Goal: Information Seeking & Learning: Check status

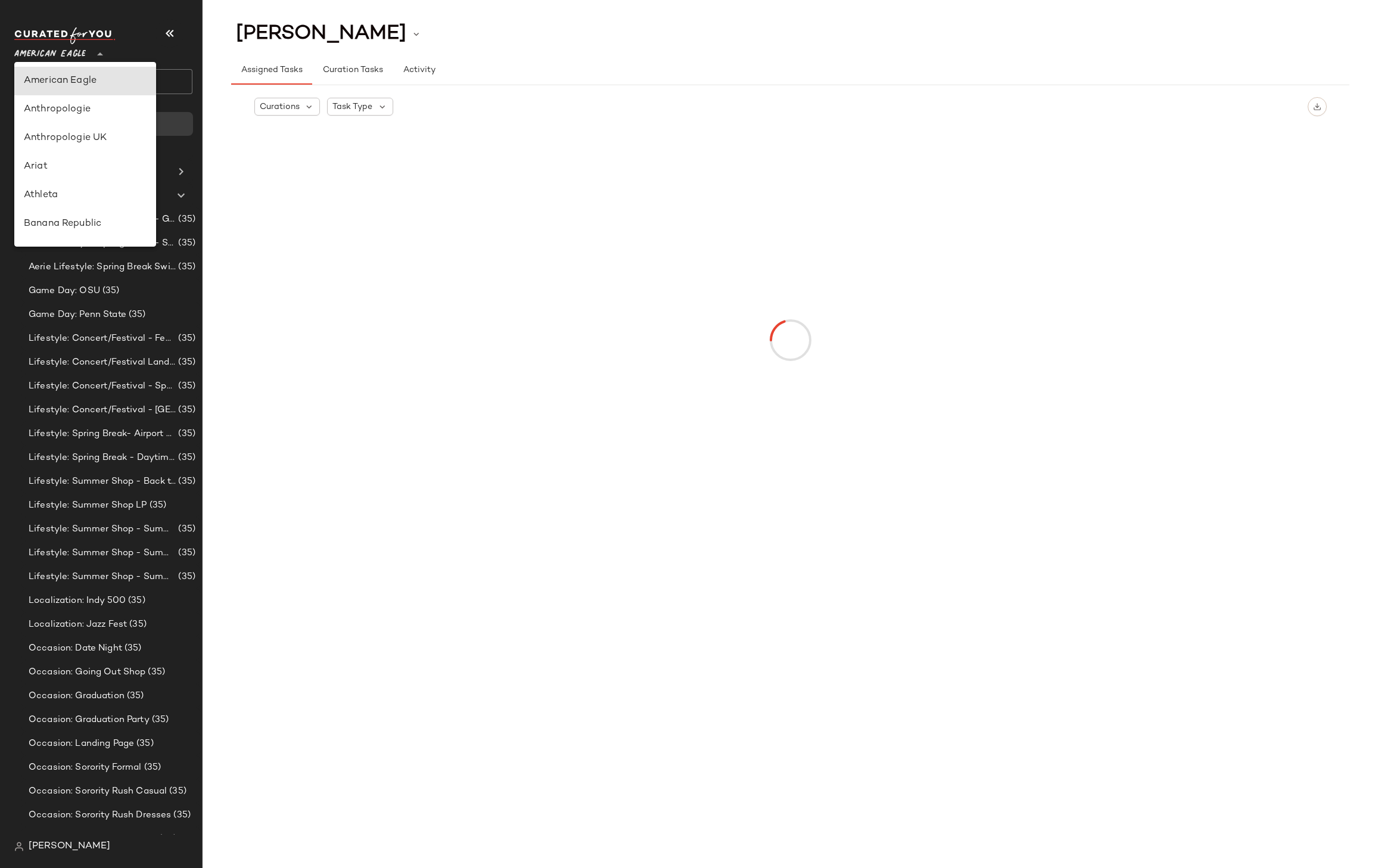
click at [54, 57] on span "American Eagle" at bounding box center [50, 51] width 72 height 22
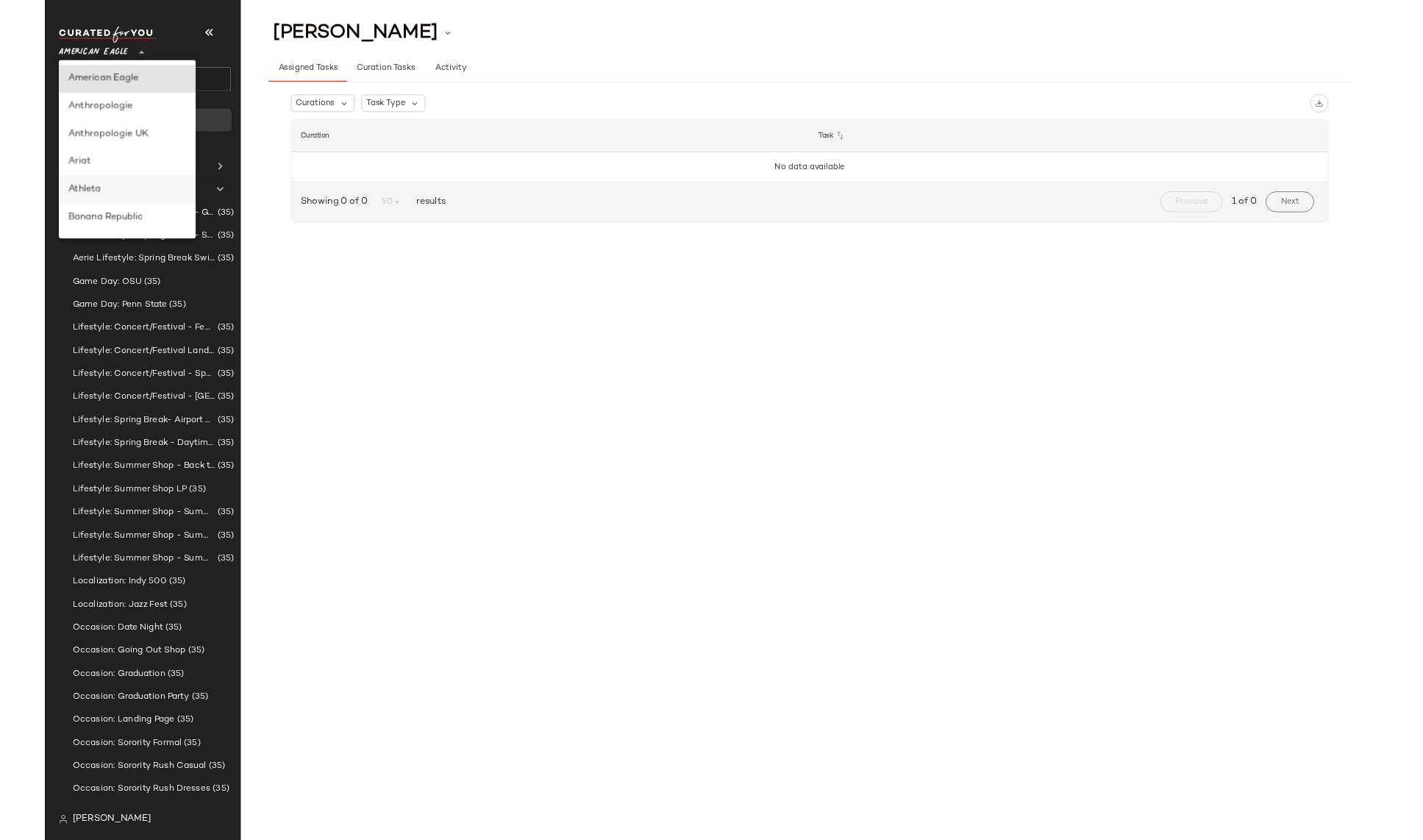
scroll to position [176, 0]
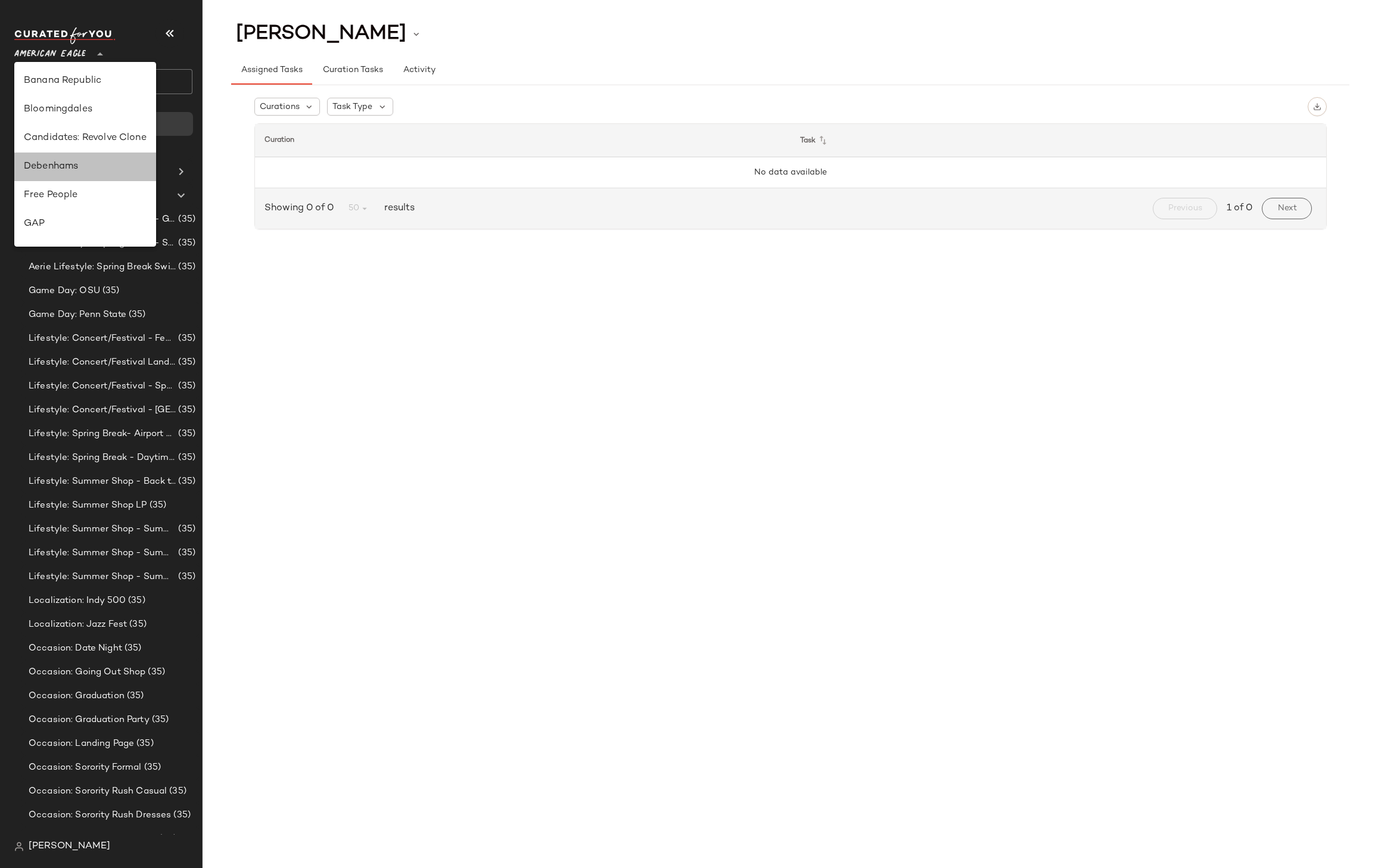
click at [64, 176] on div "Debenhams" at bounding box center [85, 167] width 141 height 29
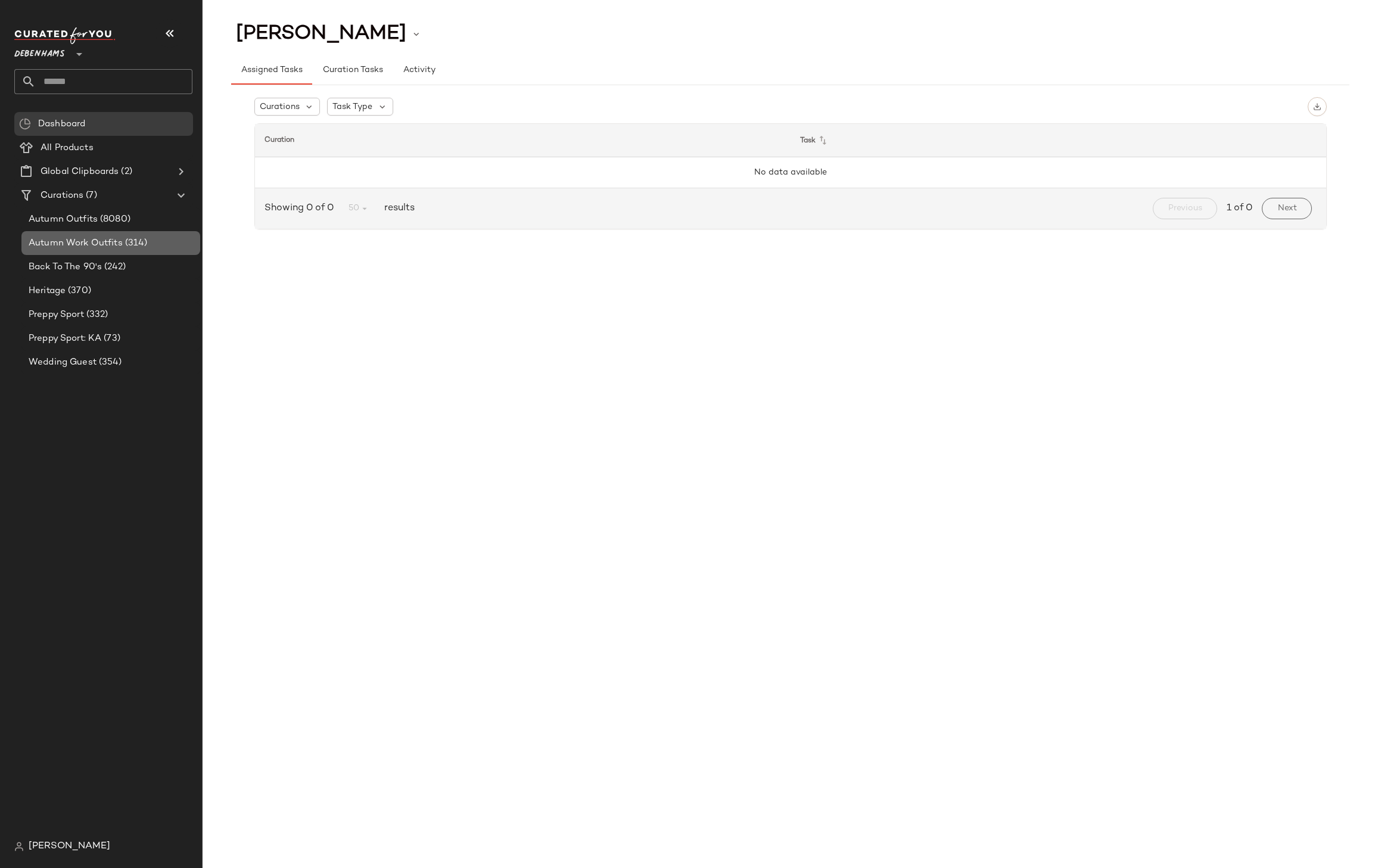
click at [65, 237] on span "Autumn Work Outfits" at bounding box center [75, 243] width 94 height 14
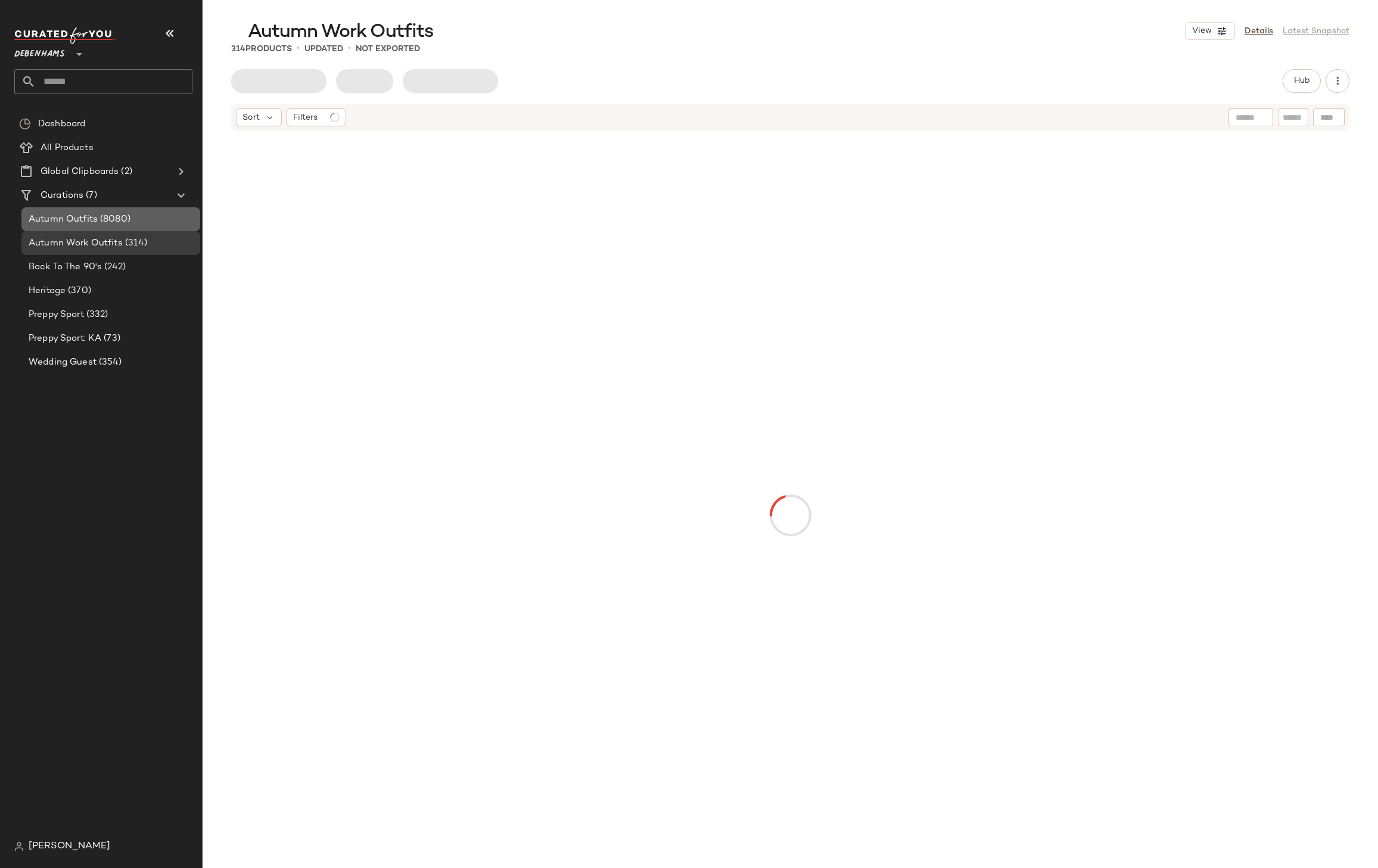
click at [67, 221] on span "Autumn Outfits" at bounding box center [63, 219] width 69 height 14
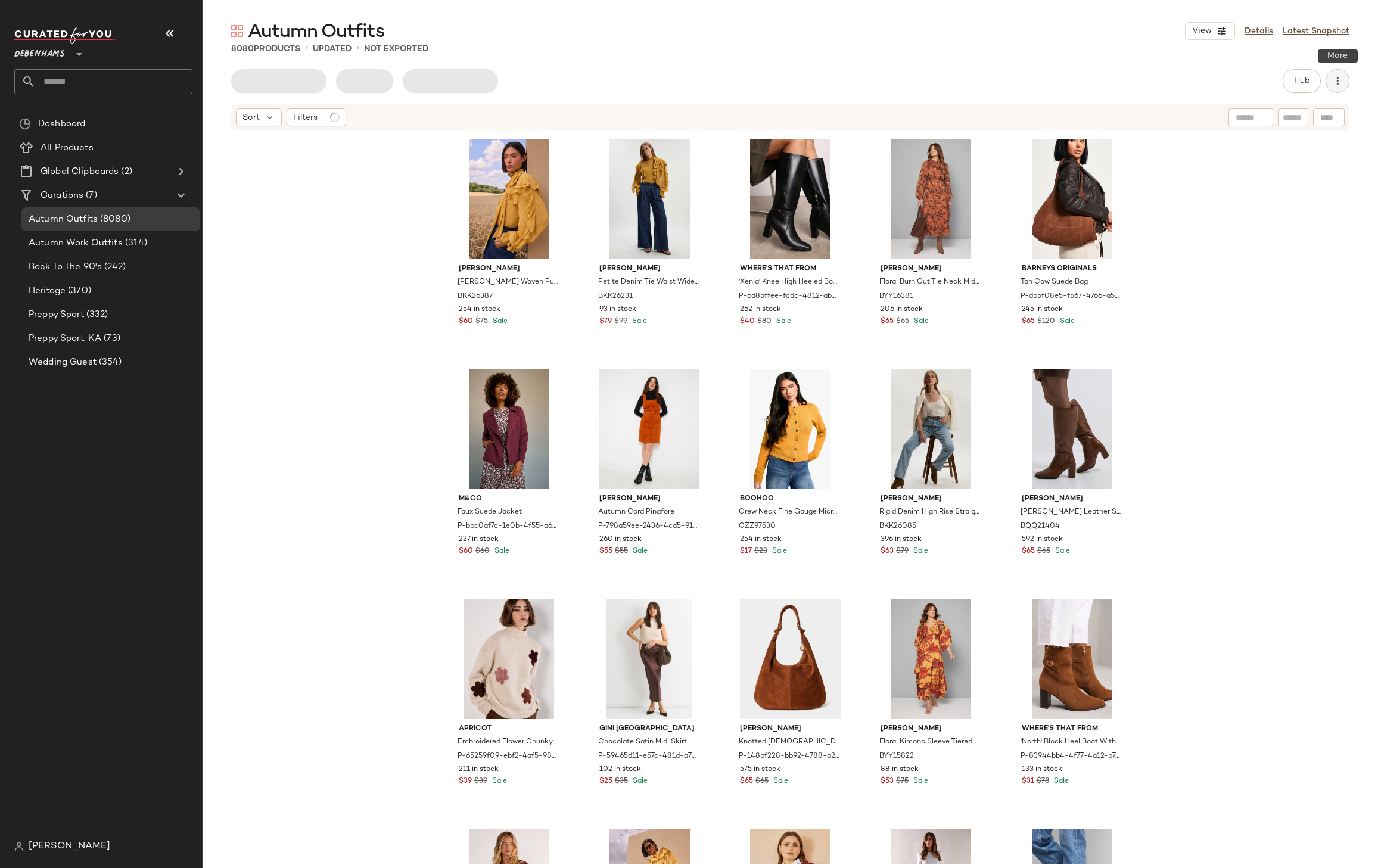
click at [1336, 85] on icon "button" at bounding box center [1338, 81] width 12 height 12
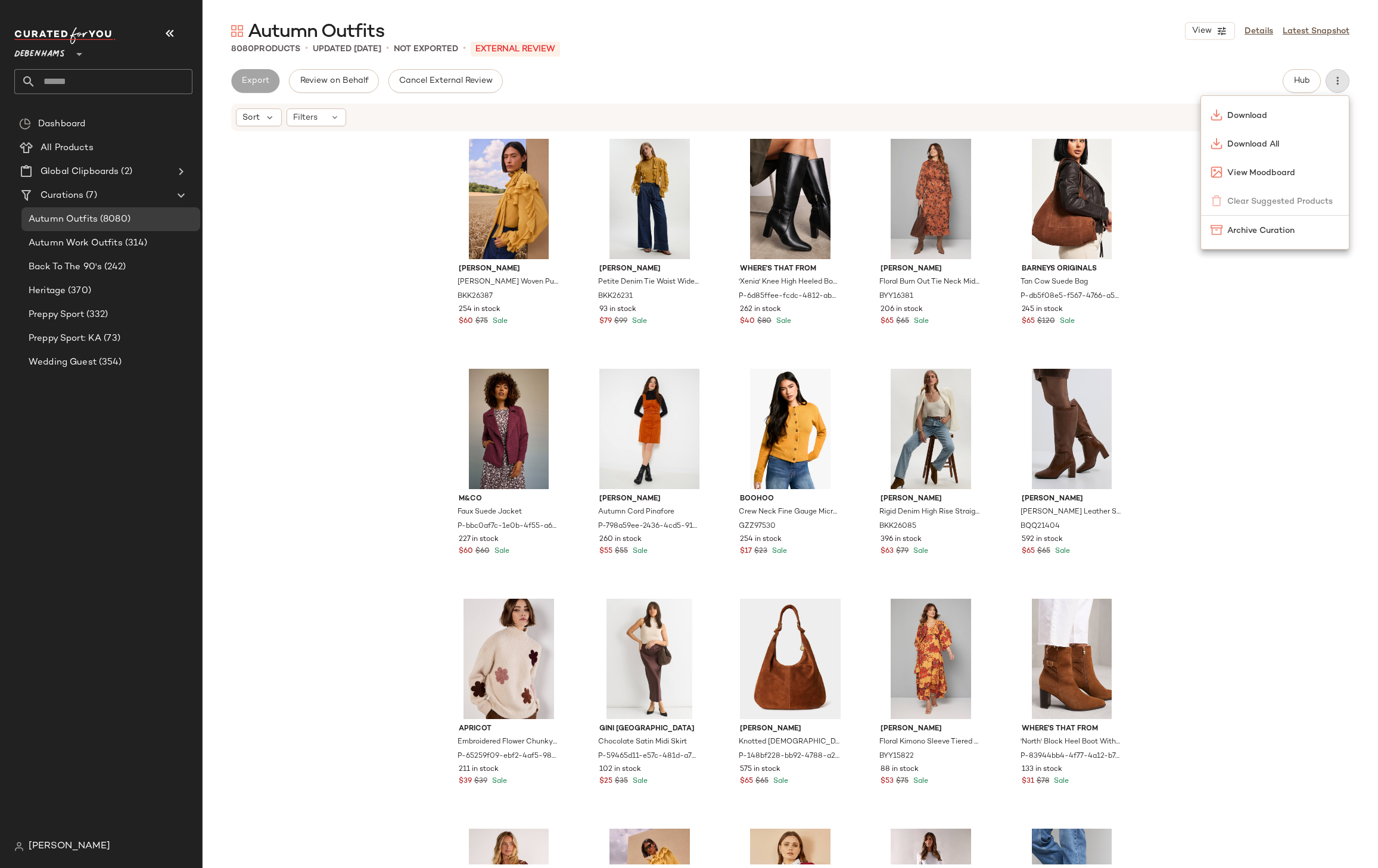
click at [1091, 62] on div "Autumn Outfits View Details Latest Snapshot 8080 Products • updated [DATE] • No…" at bounding box center [790, 444] width 1176 height 849
click at [1264, 33] on link "Details" at bounding box center [1259, 31] width 29 height 12
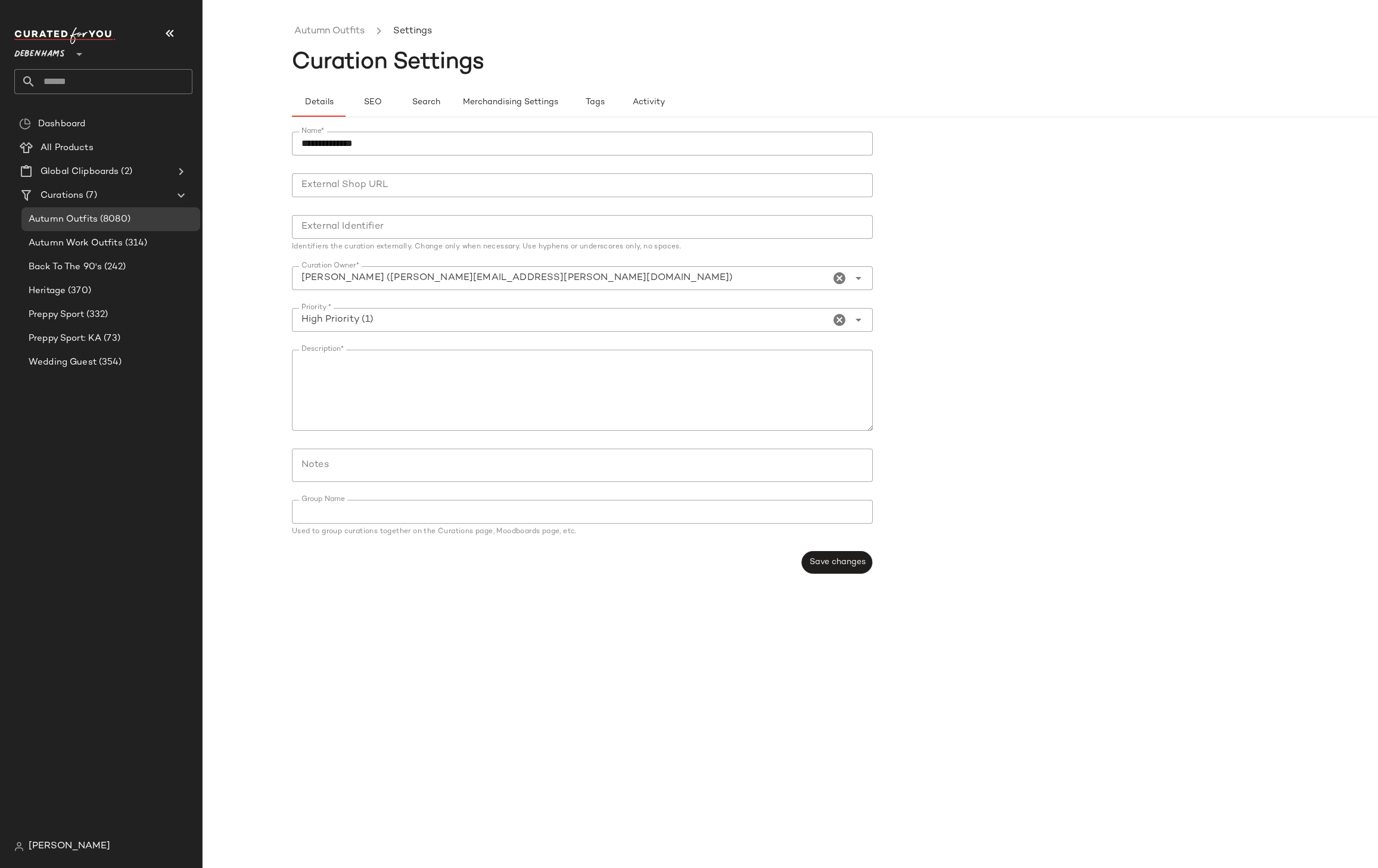
click at [405, 32] on li "Settings" at bounding box center [412, 32] width 44 height 16
click at [335, 33] on link "Autumn Outfits" at bounding box center [330, 32] width 70 height 16
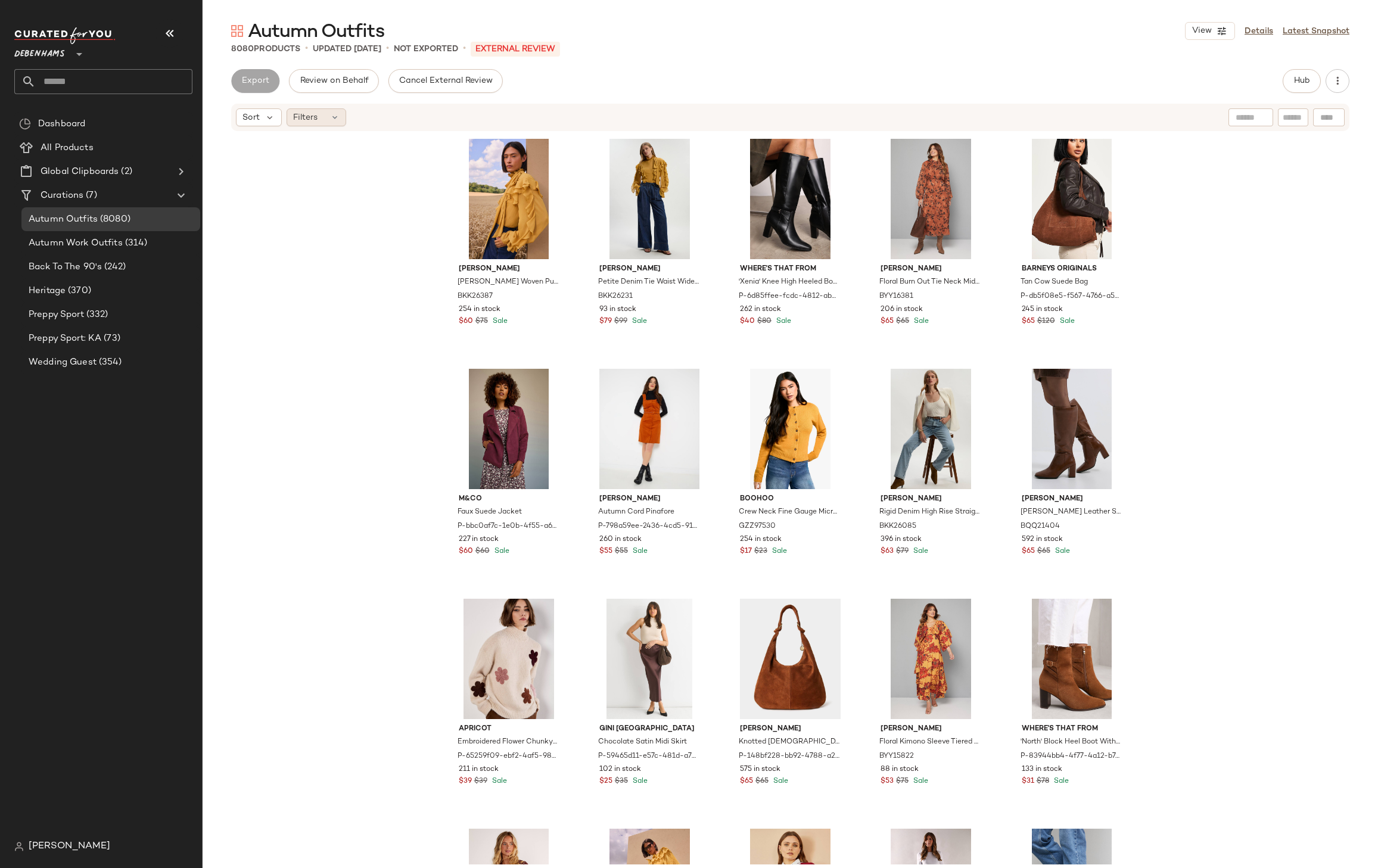
click at [331, 117] on icon at bounding box center [335, 117] width 9 height 9
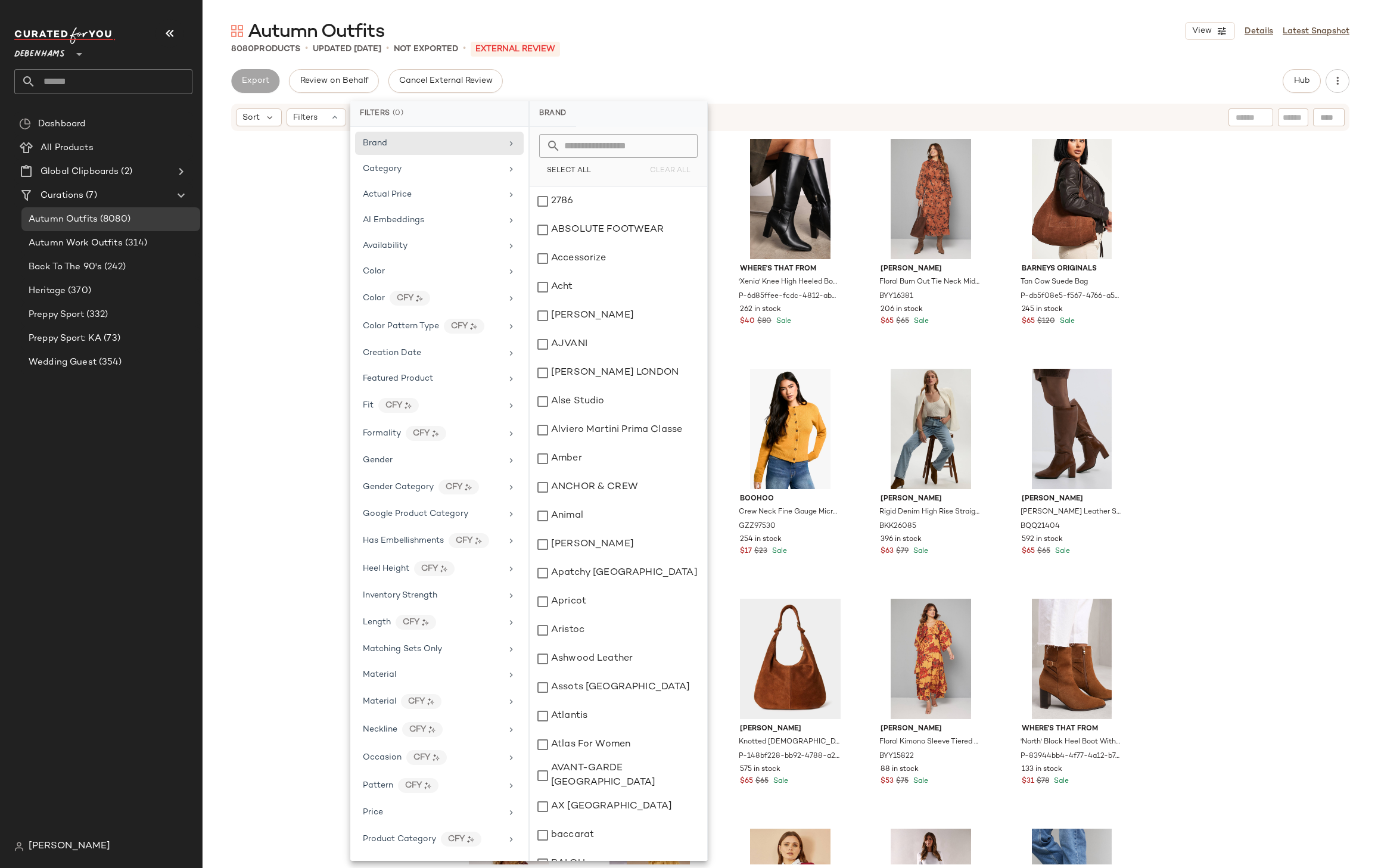
click at [911, 65] on div "Autumn Outfits View Details Latest Snapshot 8080 Products • updated [DATE] • No…" at bounding box center [790, 444] width 1176 height 849
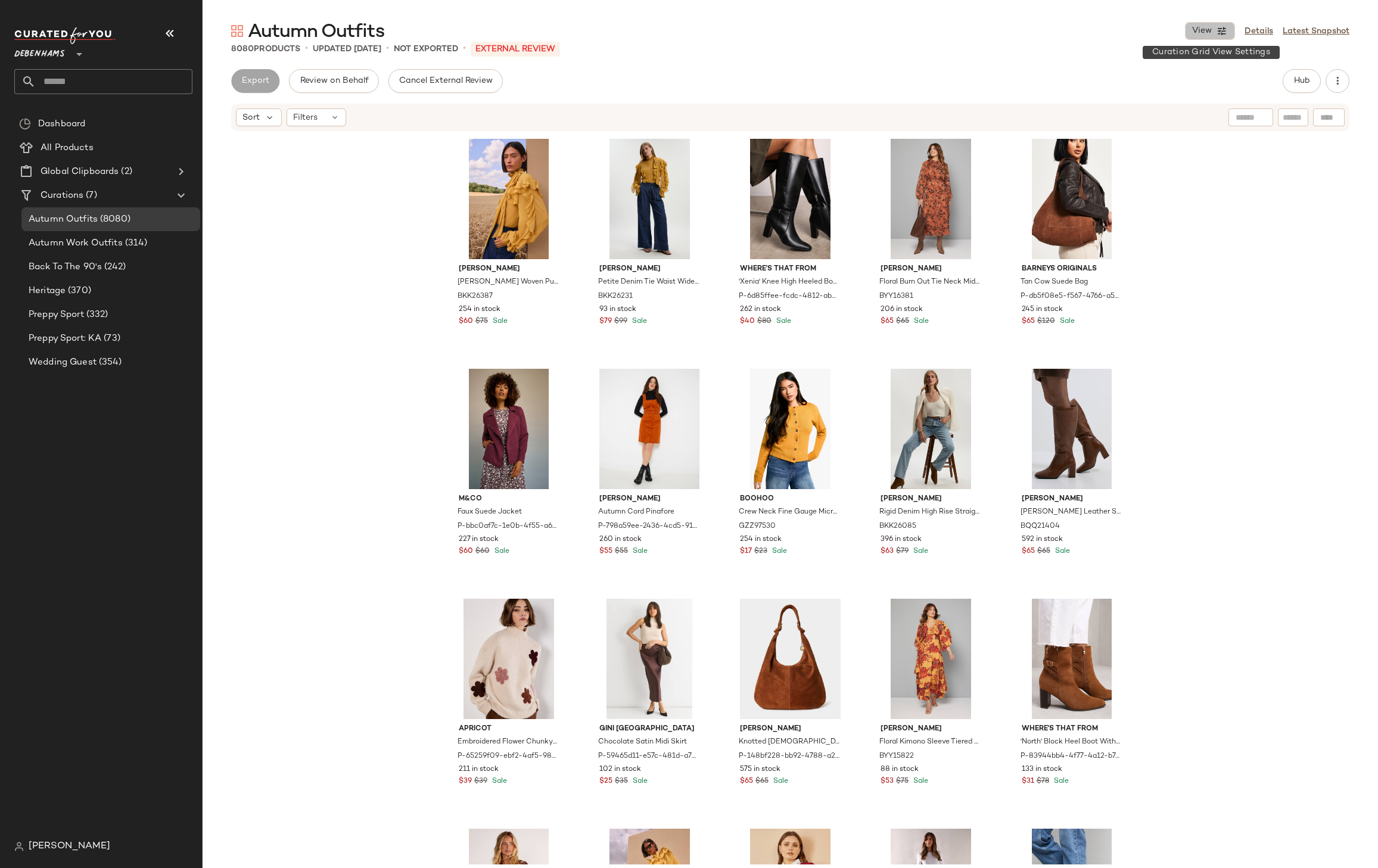
click at [1220, 29] on icon "button" at bounding box center [1221, 31] width 11 height 11
click at [1213, 34] on button "View" at bounding box center [1211, 31] width 50 height 18
click at [1252, 33] on link "Details" at bounding box center [1259, 31] width 29 height 12
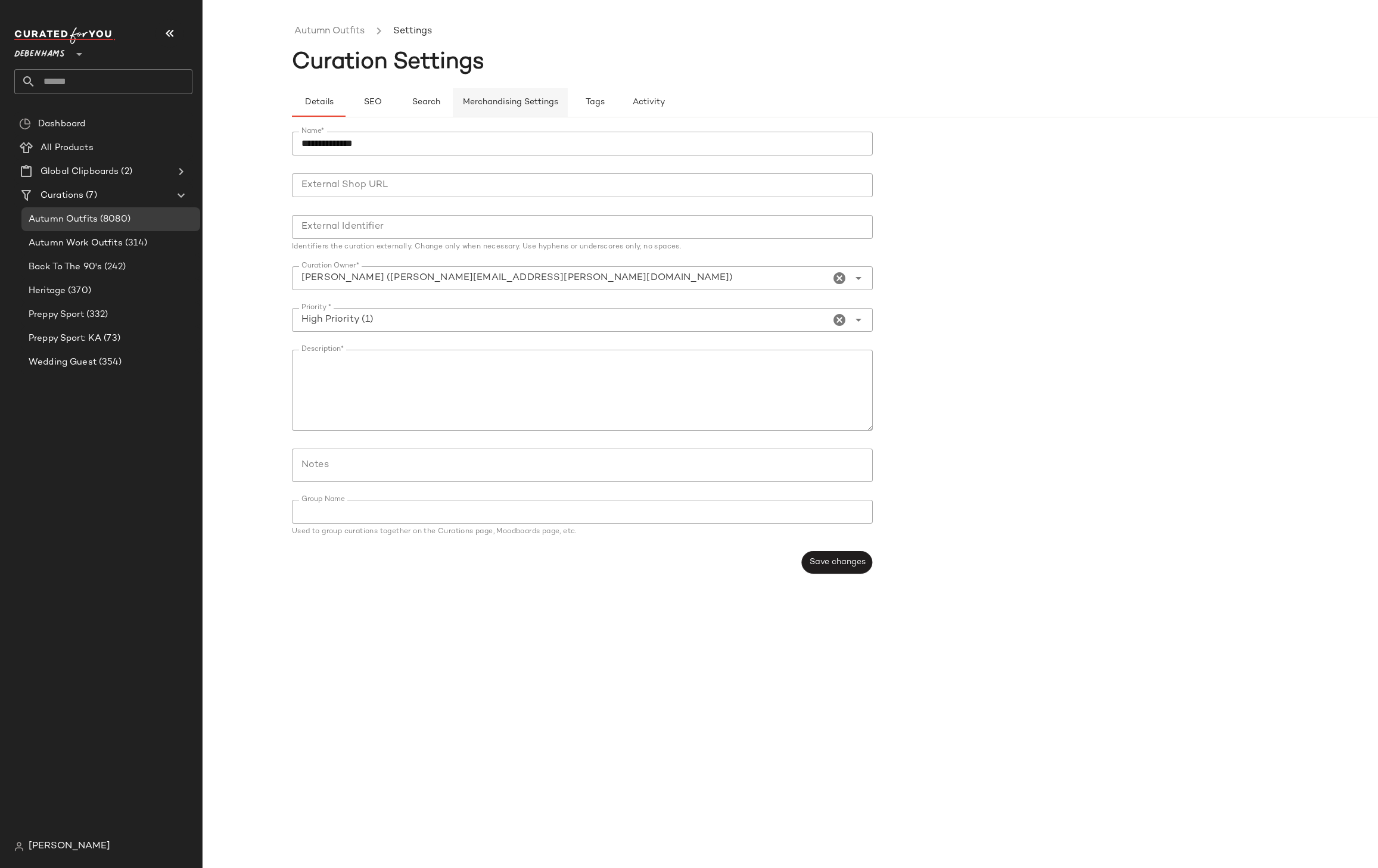
click at [492, 108] on button "Merchandising Settings" at bounding box center [511, 103] width 115 height 29
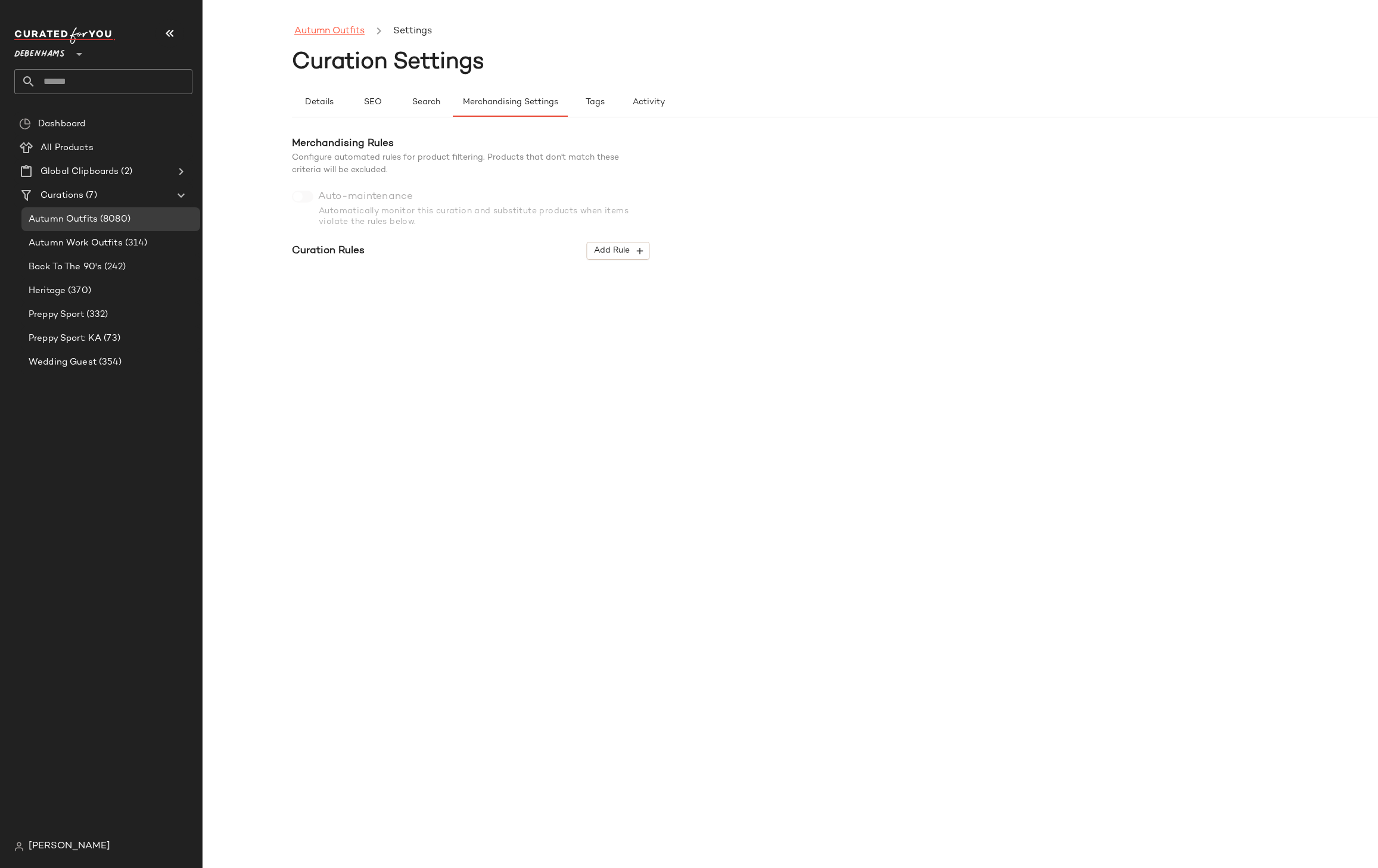
click at [330, 32] on link "Autumn Outfits" at bounding box center [330, 32] width 70 height 16
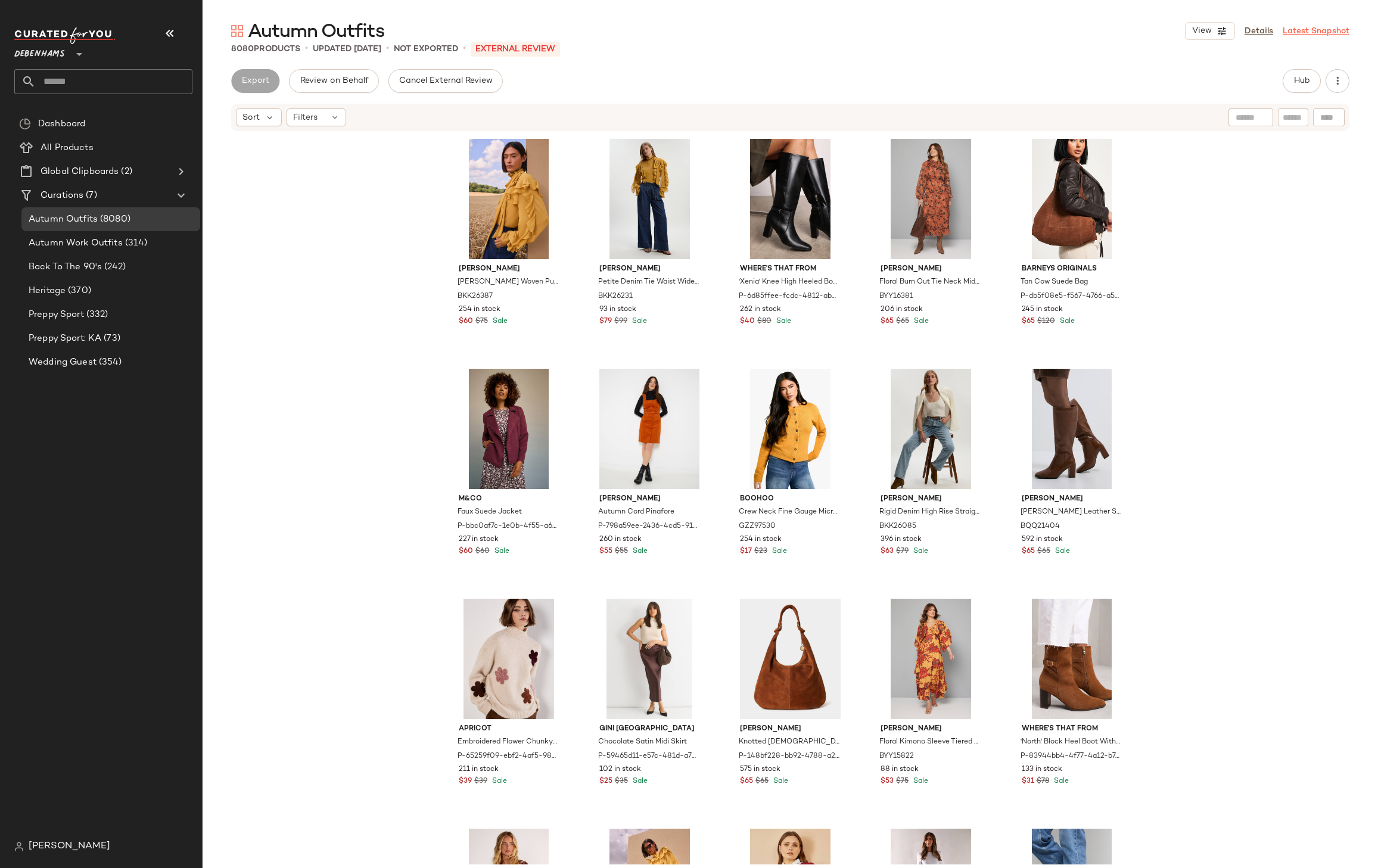
click at [1302, 34] on link "Latest Snapshot" at bounding box center [1316, 31] width 67 height 12
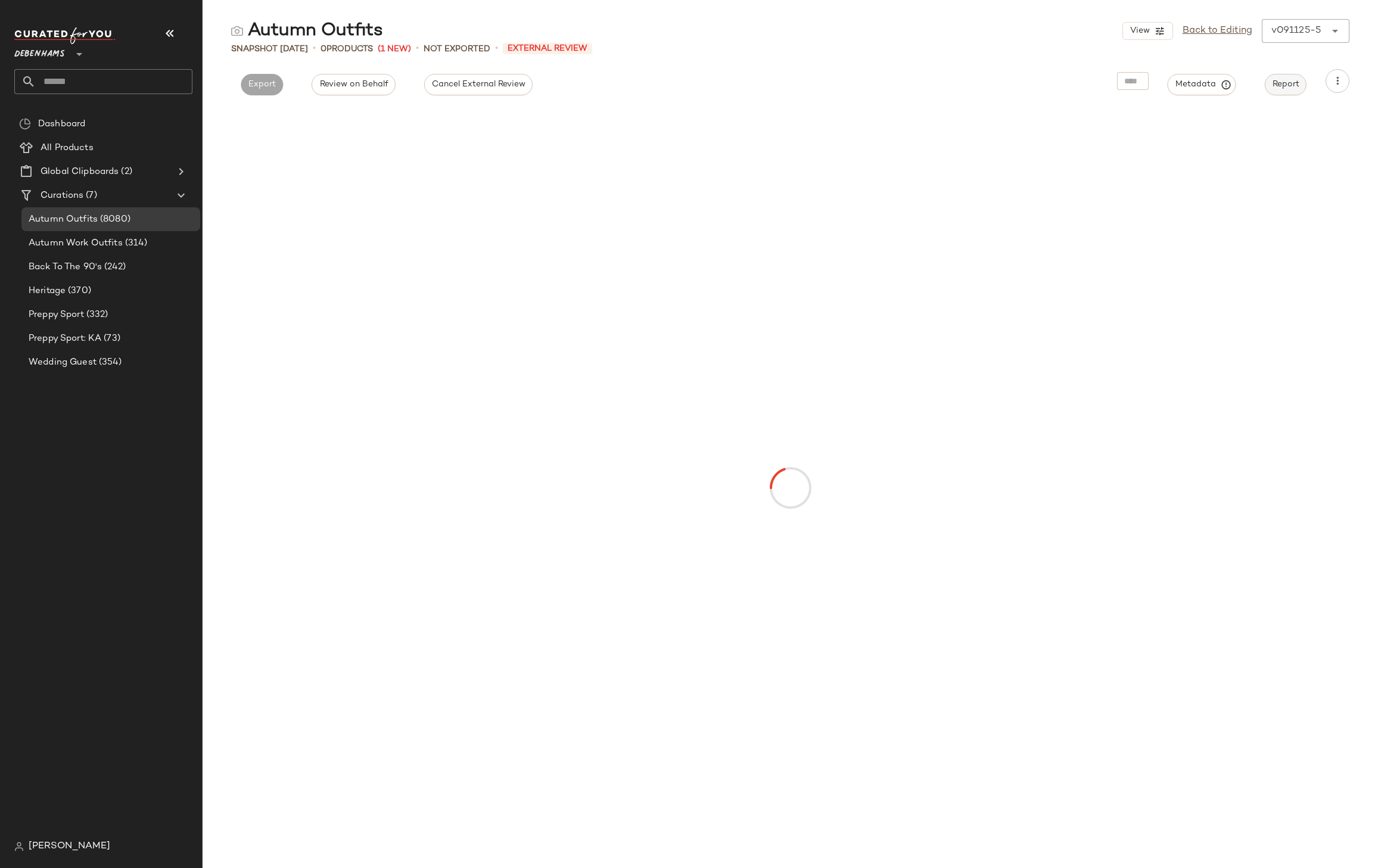
click at [1285, 83] on span "Report" at bounding box center [1286, 84] width 27 height 9
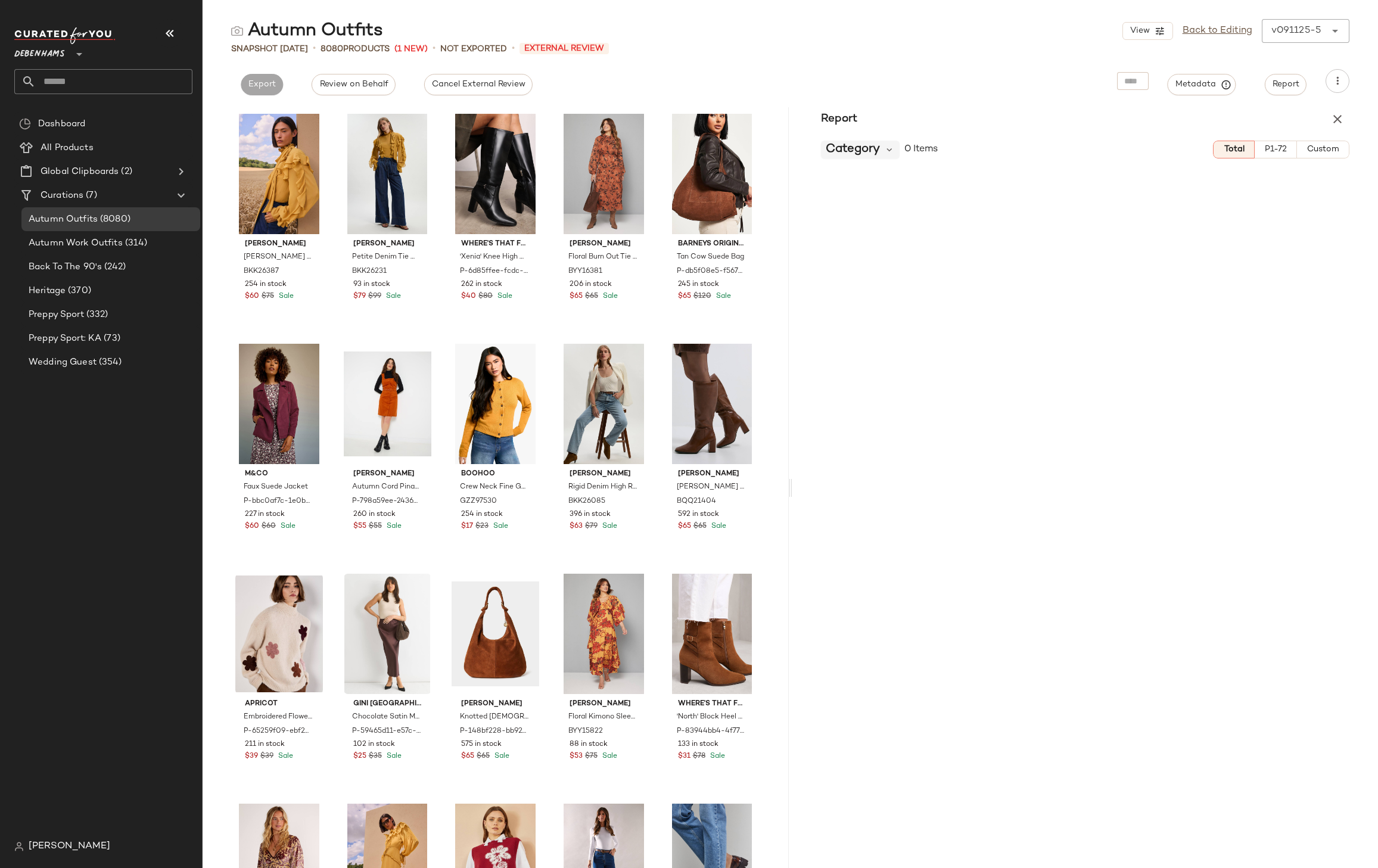
click at [872, 151] on span "Category" at bounding box center [853, 149] width 55 height 18
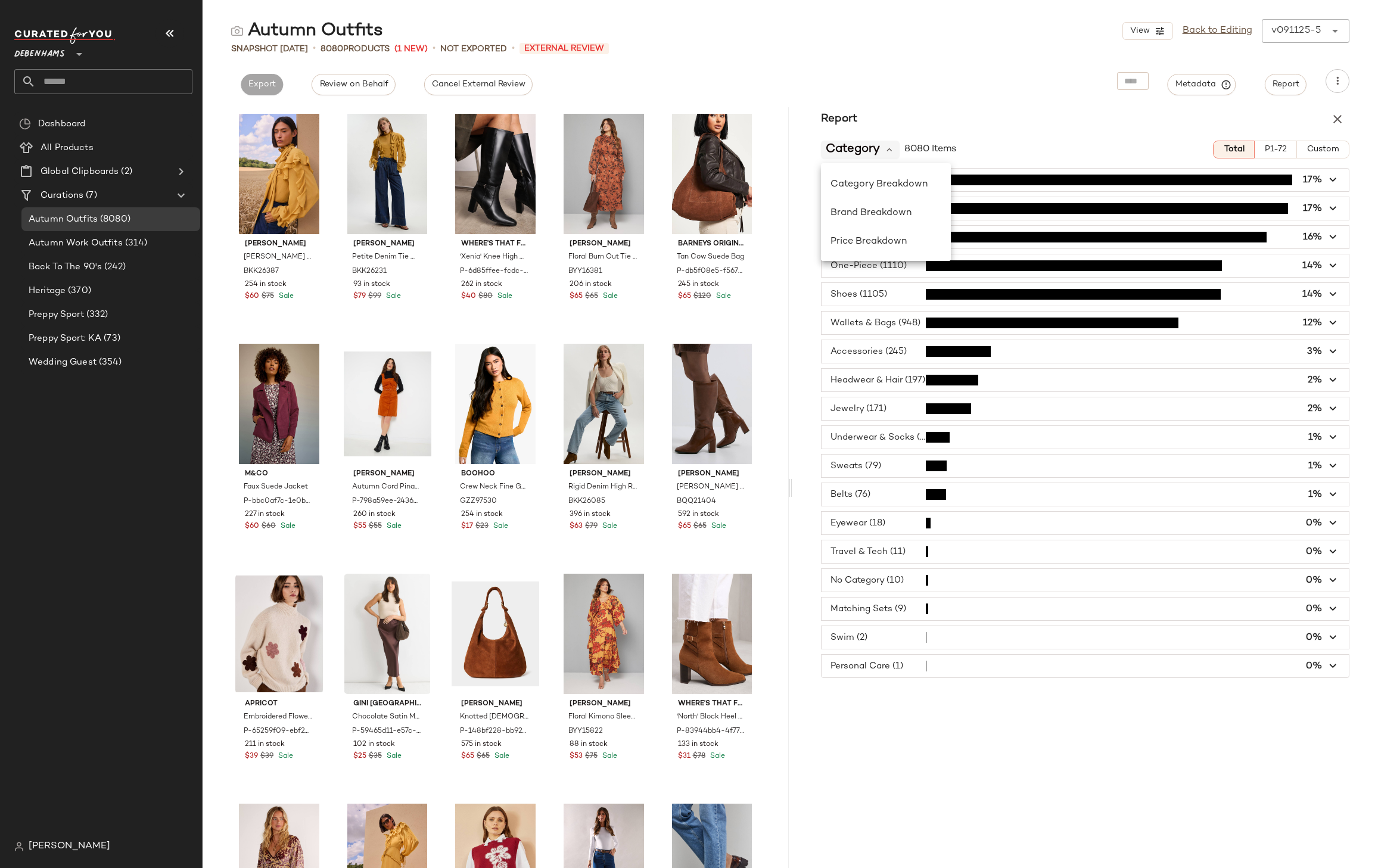
click at [872, 150] on span "Category" at bounding box center [853, 149] width 55 height 18
click at [881, 154] on div "Category" at bounding box center [860, 149] width 79 height 18
click at [874, 238] on span "Price Breakdown" at bounding box center [869, 241] width 76 height 10
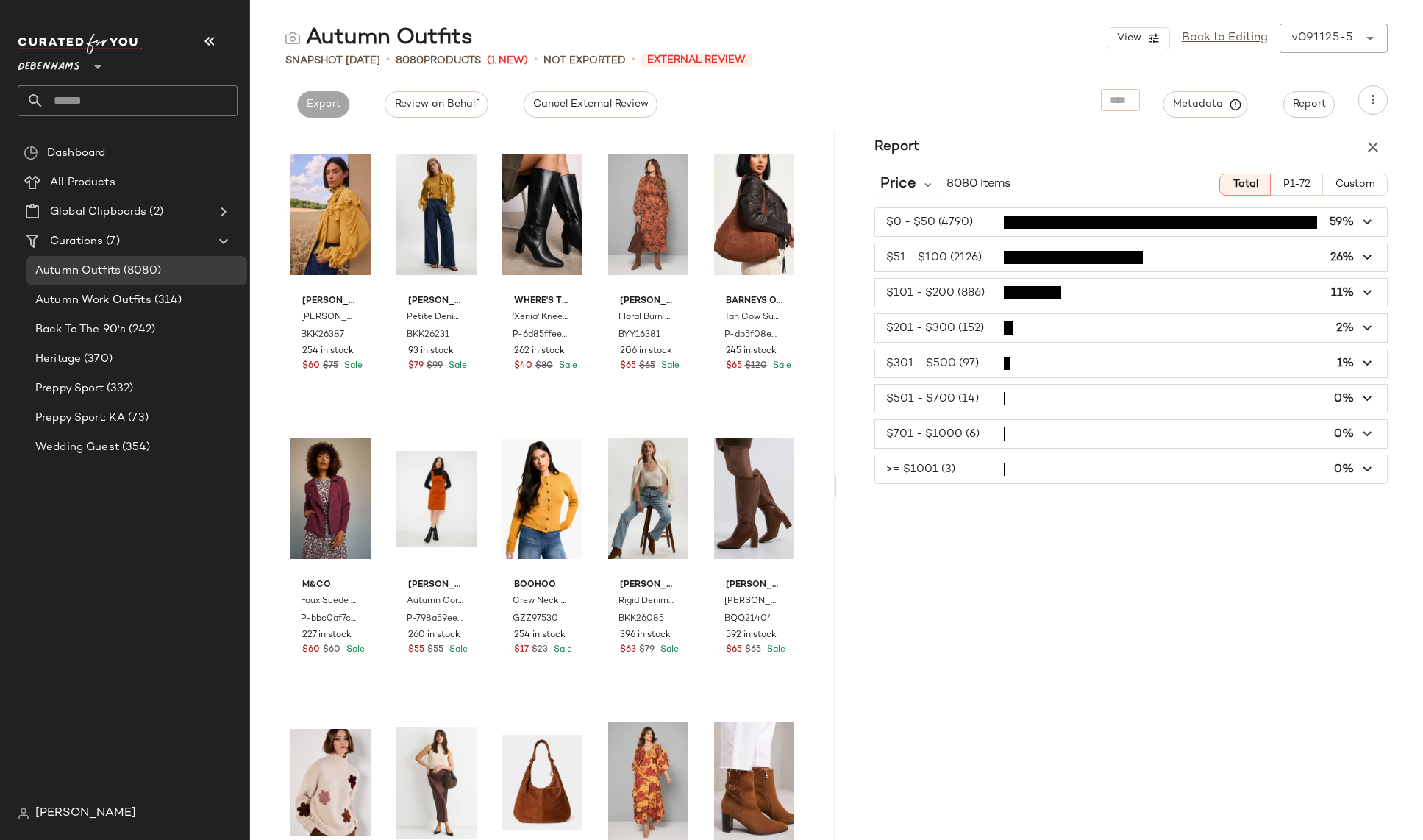
click at [1110, 104] on div at bounding box center [1120, 99] width 39 height 22
click at [1105, 152] on div "Report" at bounding box center [1131, 146] width 585 height 29
click at [1206, 36] on link "Back to Editing" at bounding box center [1225, 38] width 86 height 18
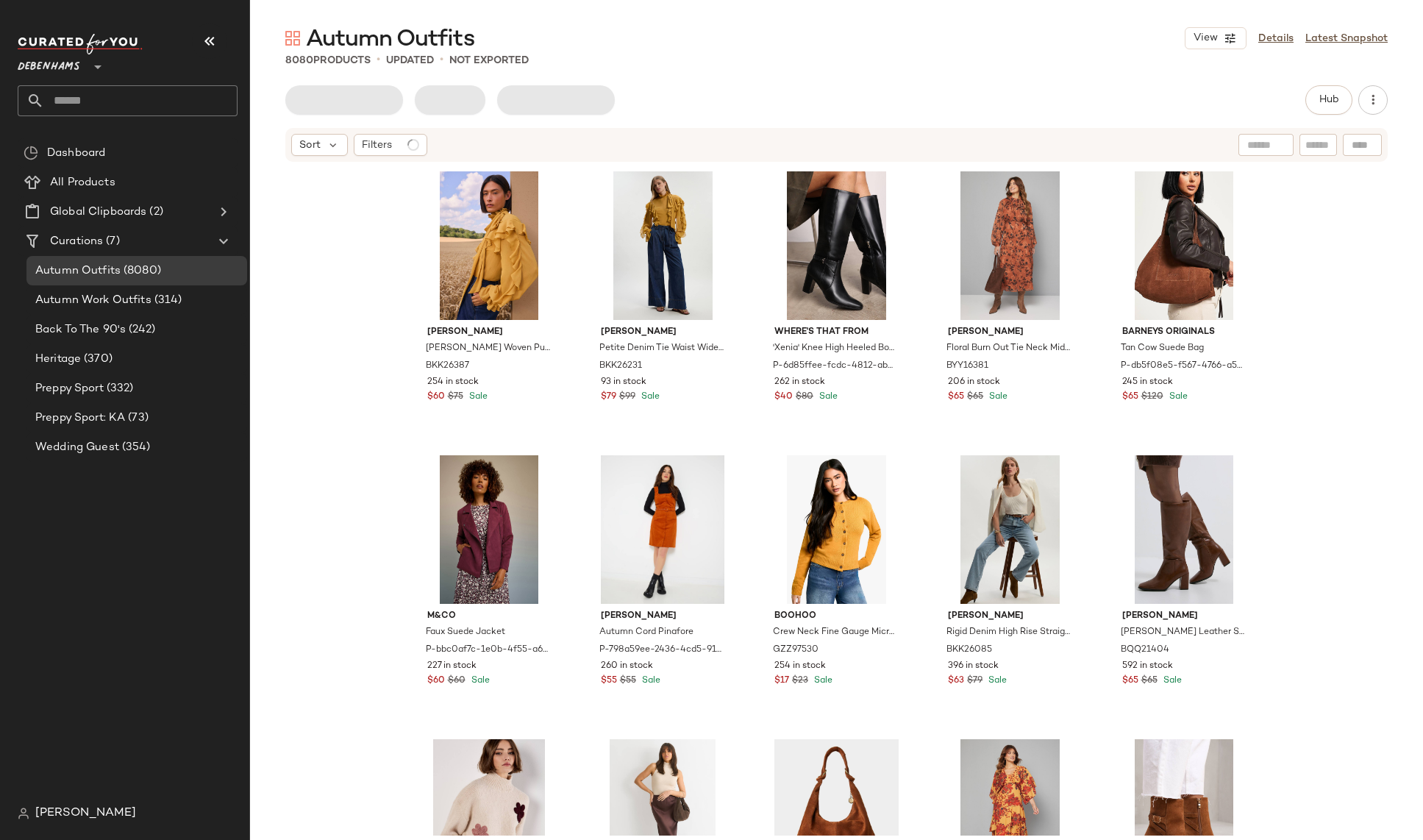
click at [84, 71] on div "Debenhams **" at bounding box center [51, 58] width 68 height 36
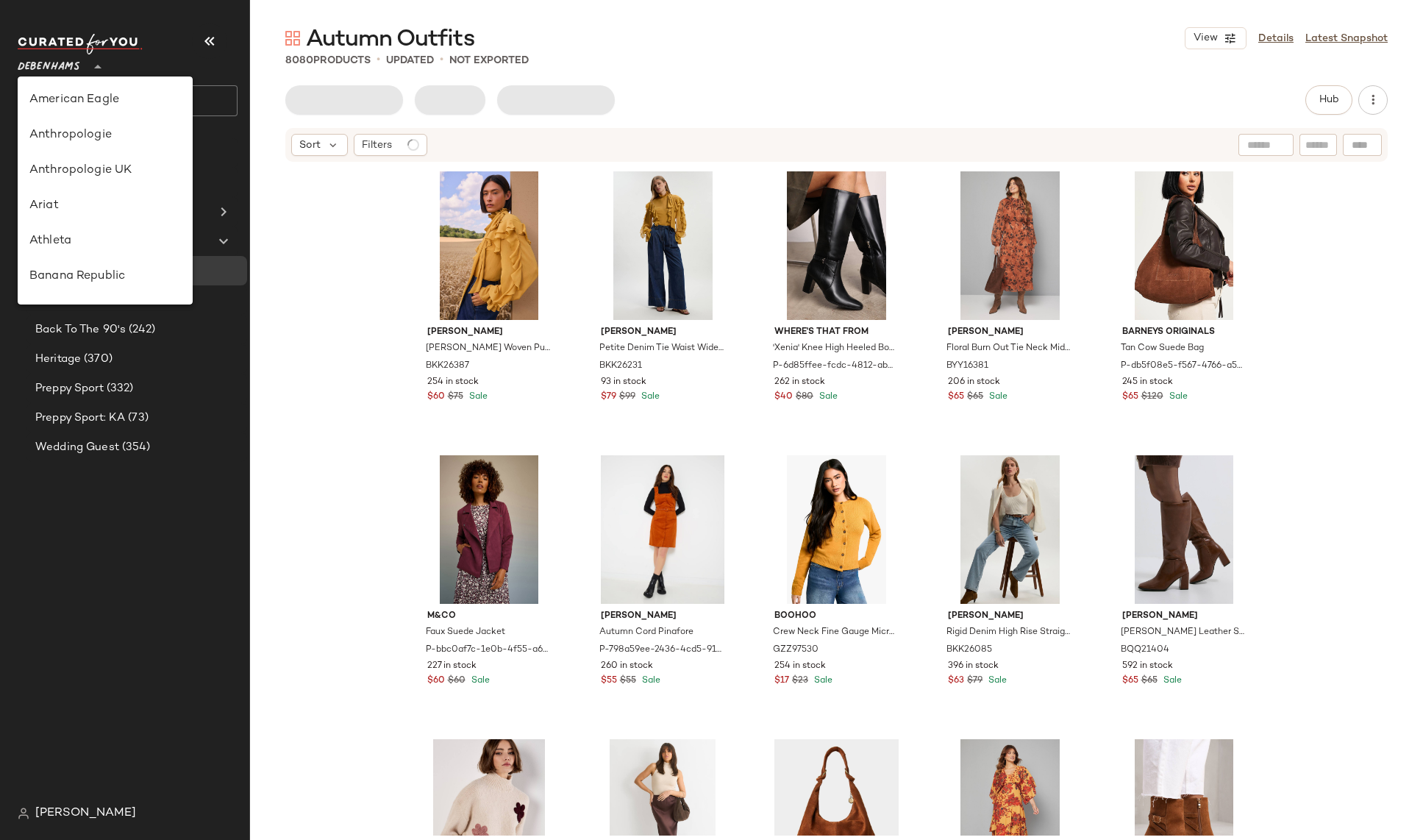
scroll to position [283, 0]
click at [93, 175] on div "GAP" at bounding box center [105, 171] width 152 height 18
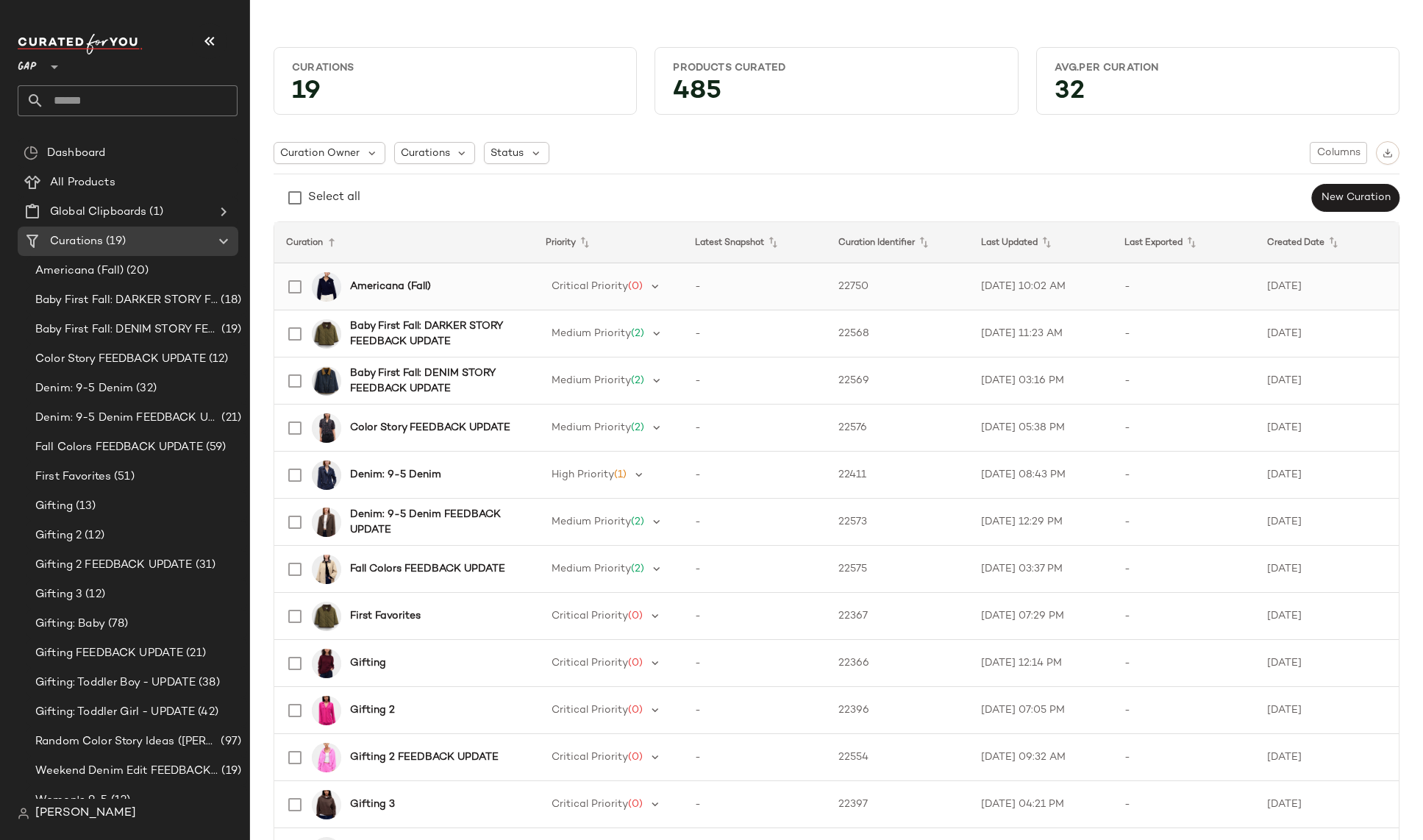
click at [377, 286] on b "Americana (Fall)" at bounding box center [390, 286] width 81 height 15
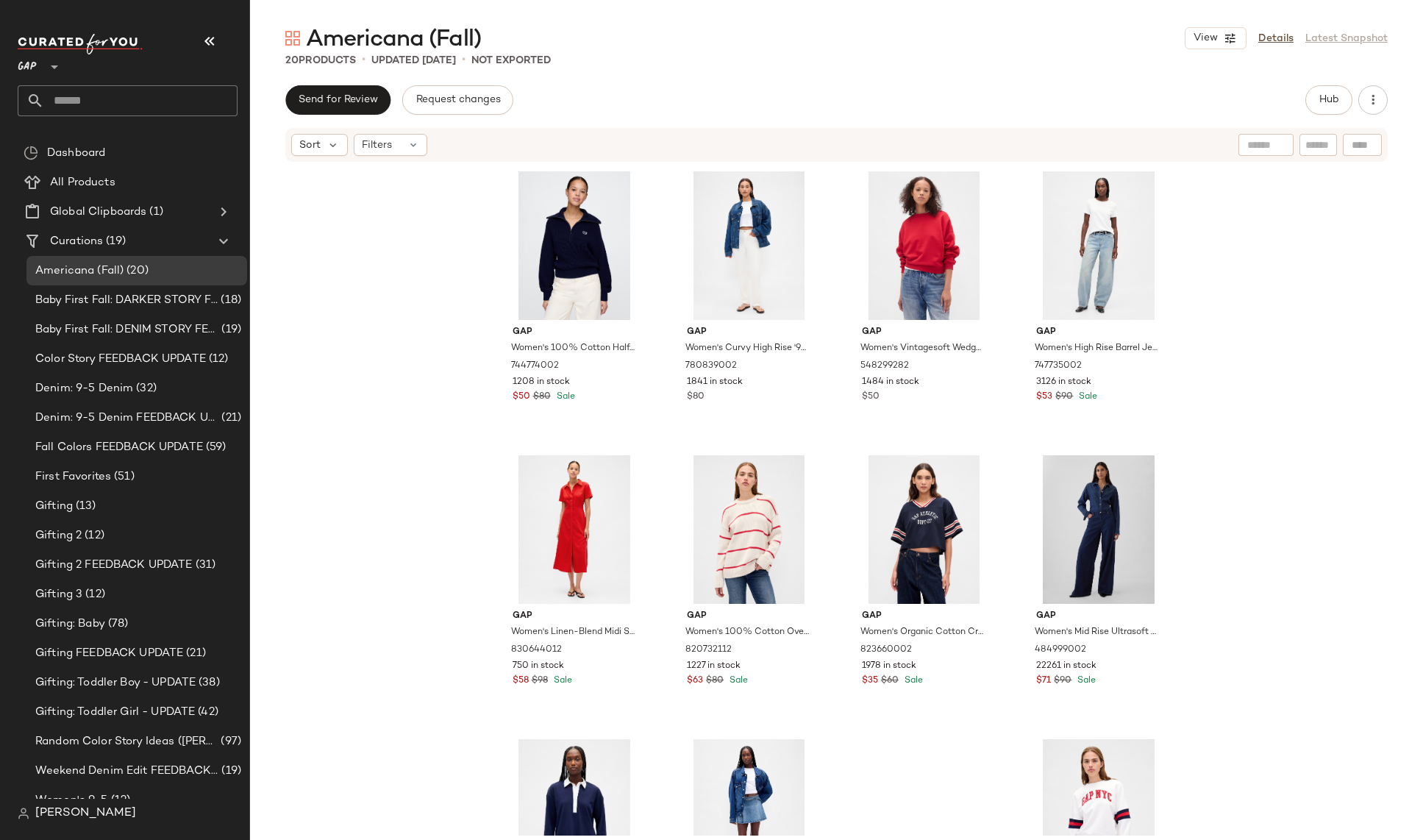
click at [1316, 43] on div "View Details Latest Snapshot" at bounding box center [1286, 38] width 203 height 22
click at [1317, 42] on div "View Details Latest Snapshot" at bounding box center [1286, 38] width 203 height 22
click at [1319, 40] on div "View Details Latest Snapshot" at bounding box center [1286, 38] width 203 height 22
click at [1288, 54] on div "20 Products • updated [DATE] • Not Exported" at bounding box center [836, 60] width 1173 height 15
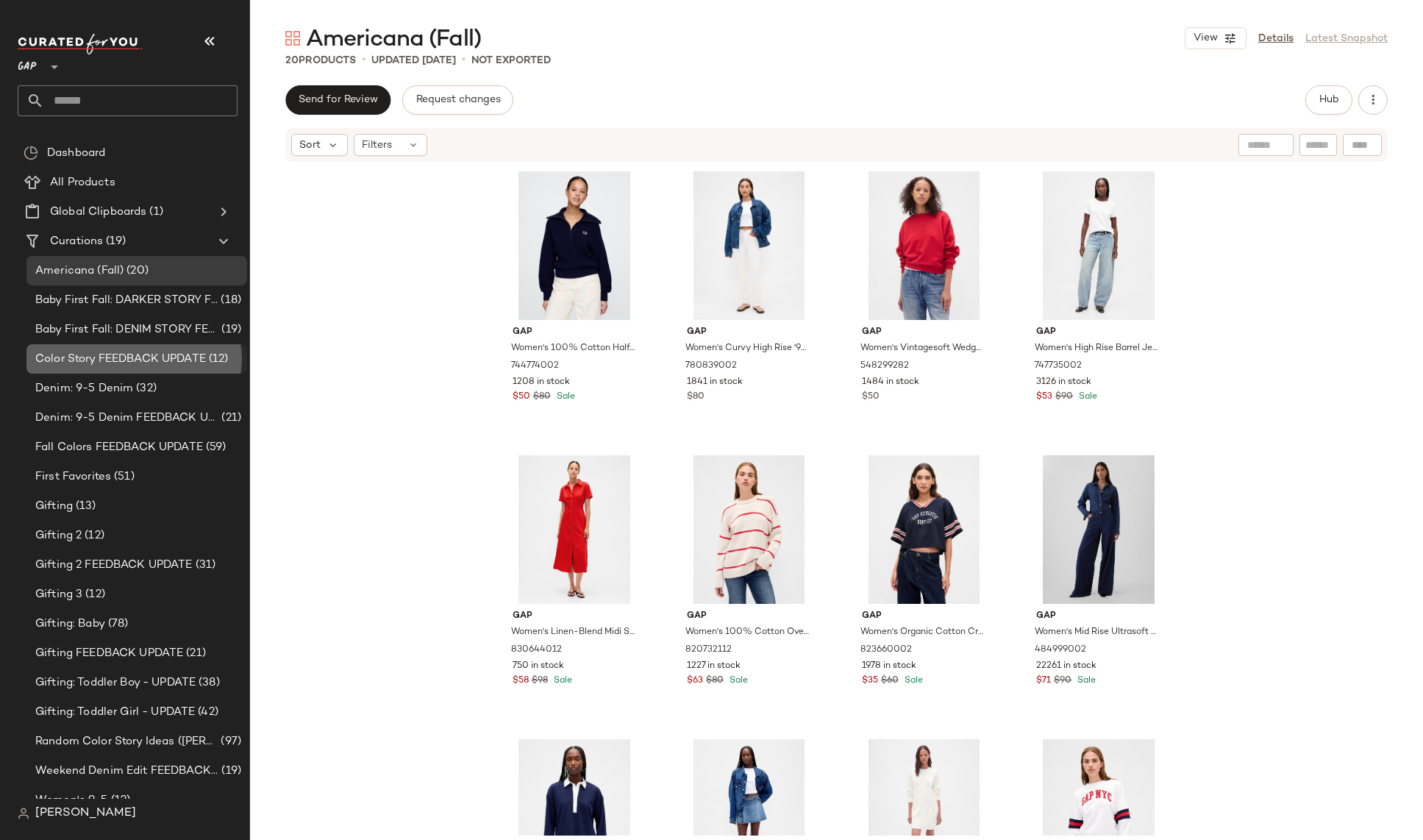
click at [127, 359] on span "Color Story FEEDBACK UPDATE" at bounding box center [121, 359] width 171 height 17
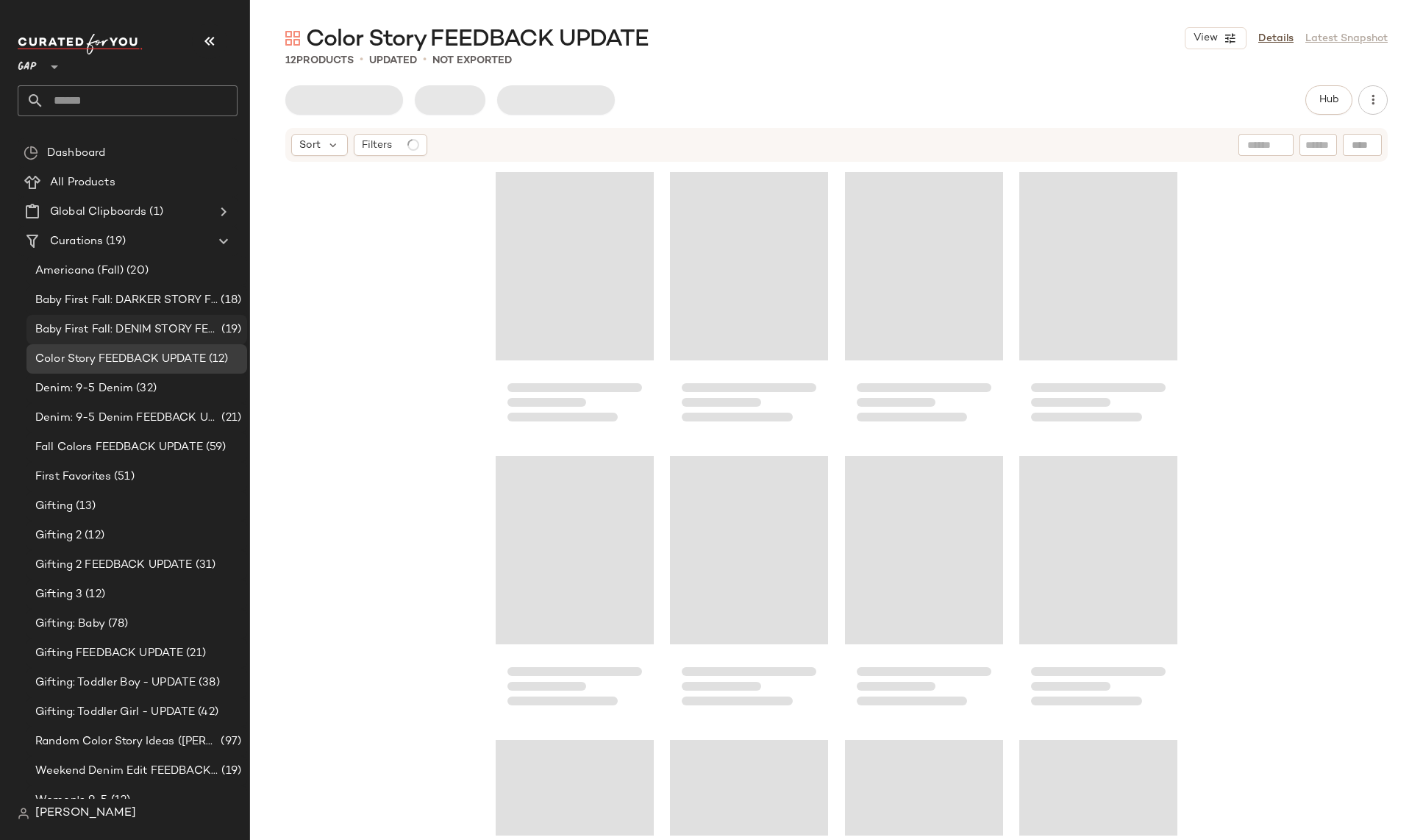
click at [128, 326] on span "Baby First Fall: DENIM STORY FEEDBACK UPDATE" at bounding box center [127, 330] width 183 height 17
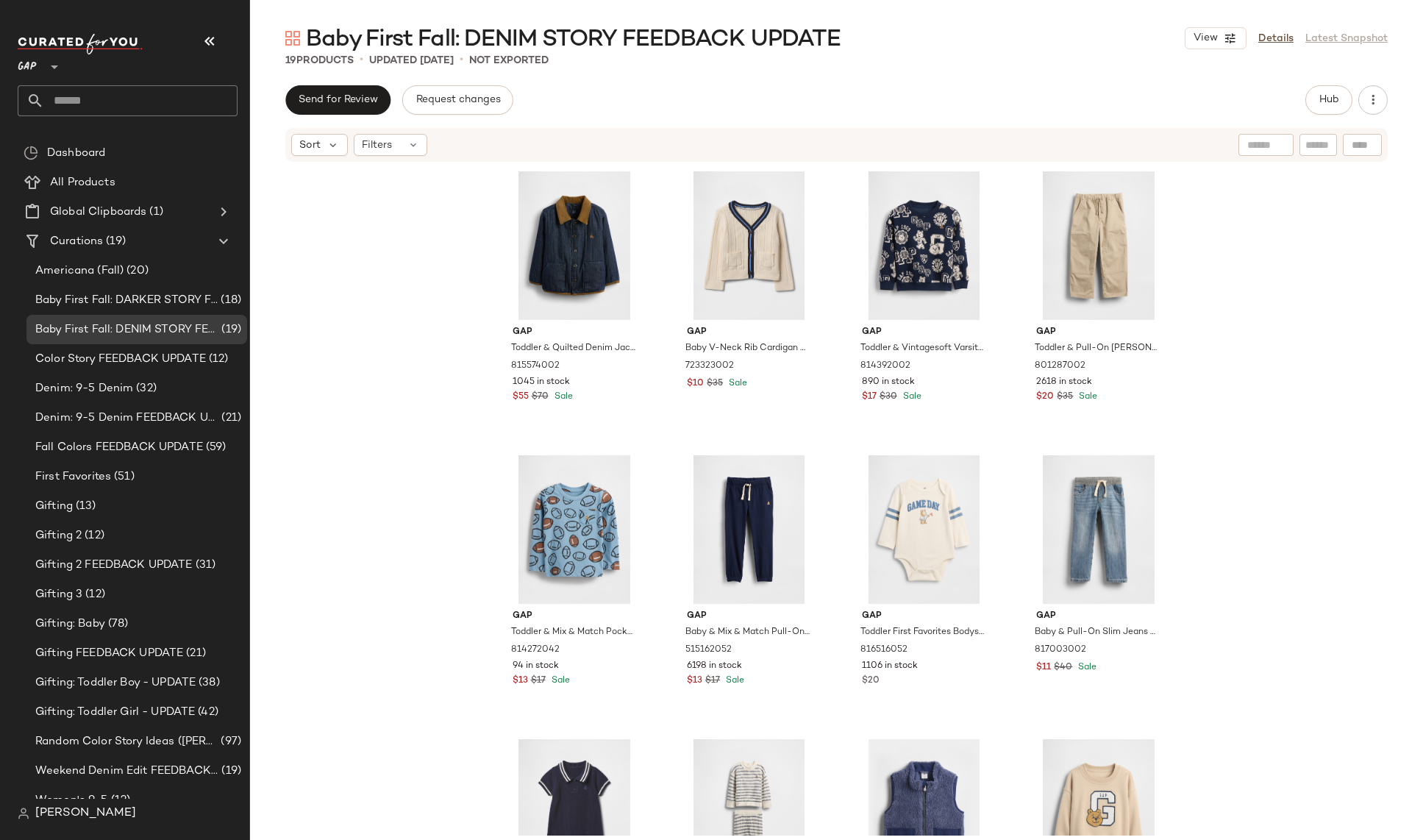
click at [1386, 24] on div "Baby First Fall: DENIM STORY FEEDBACK UPDATE View Details Latest Snapshot" at bounding box center [836, 38] width 1173 height 29
click at [1375, 41] on div "View Details Latest Snapshot" at bounding box center [1286, 38] width 203 height 22
click at [1375, 36] on div "View Details Latest Snapshot" at bounding box center [1286, 38] width 203 height 22
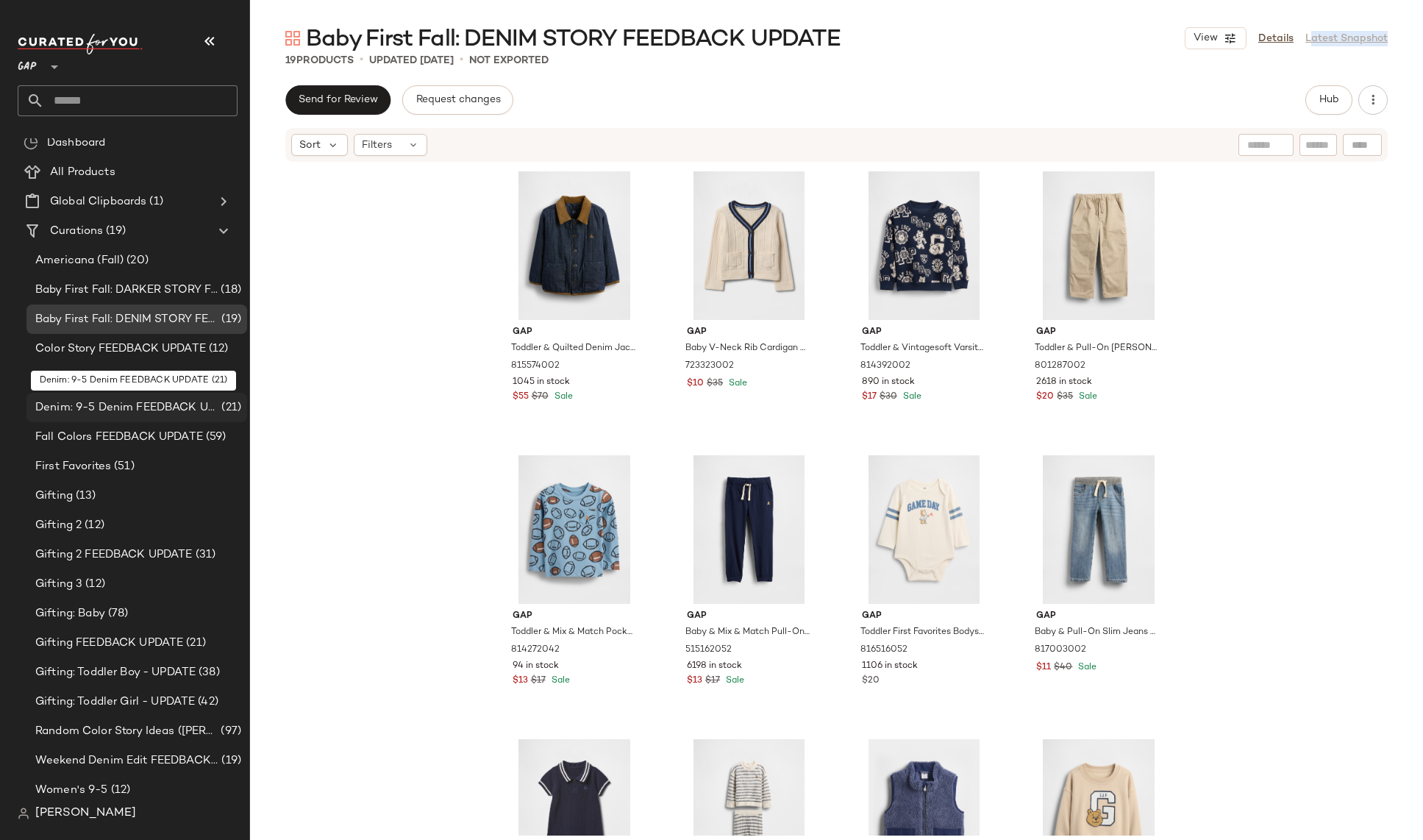
scroll to position [16, 0]
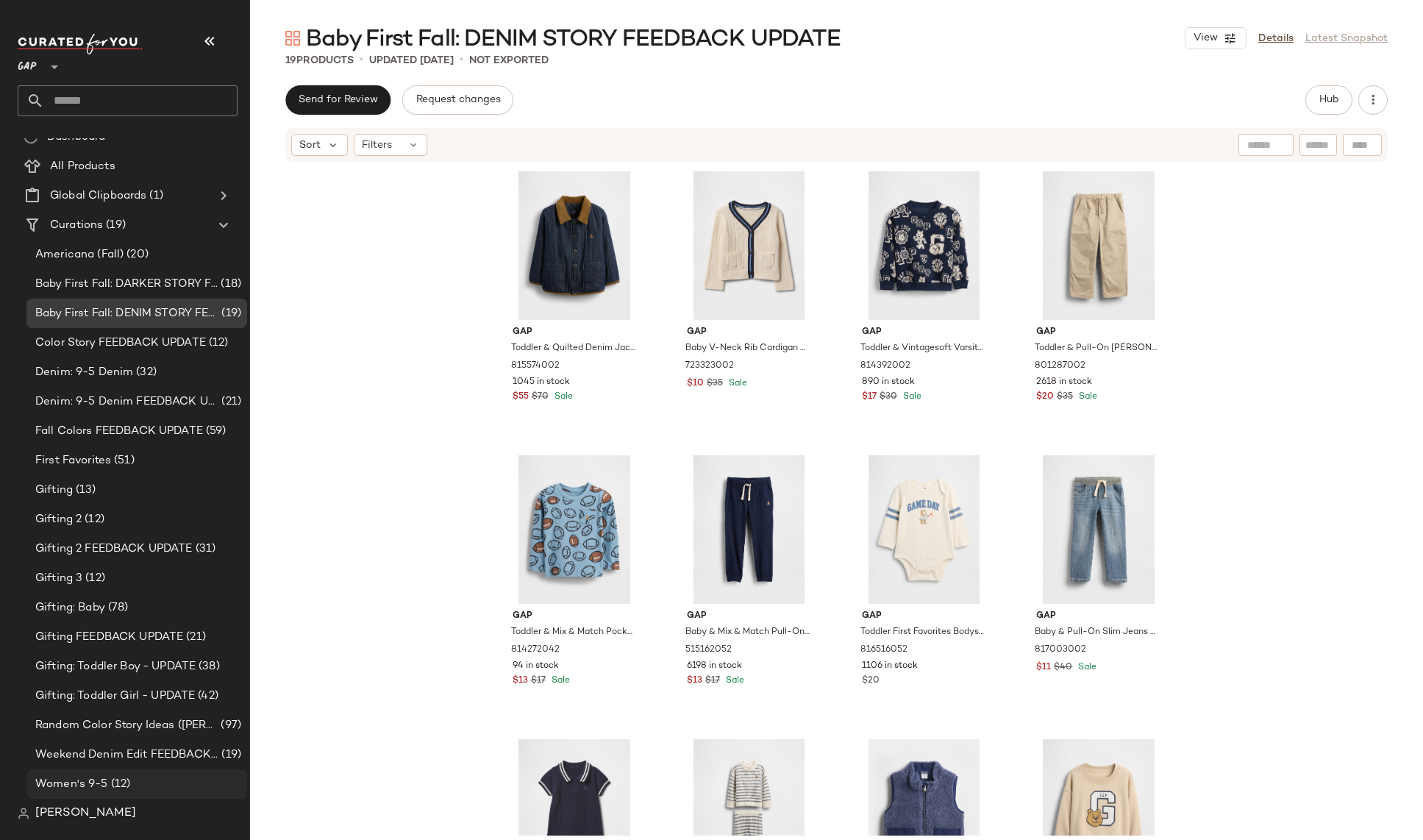
click at [114, 774] on div "Women's 9-5 (12)" at bounding box center [136, 783] width 221 height 29
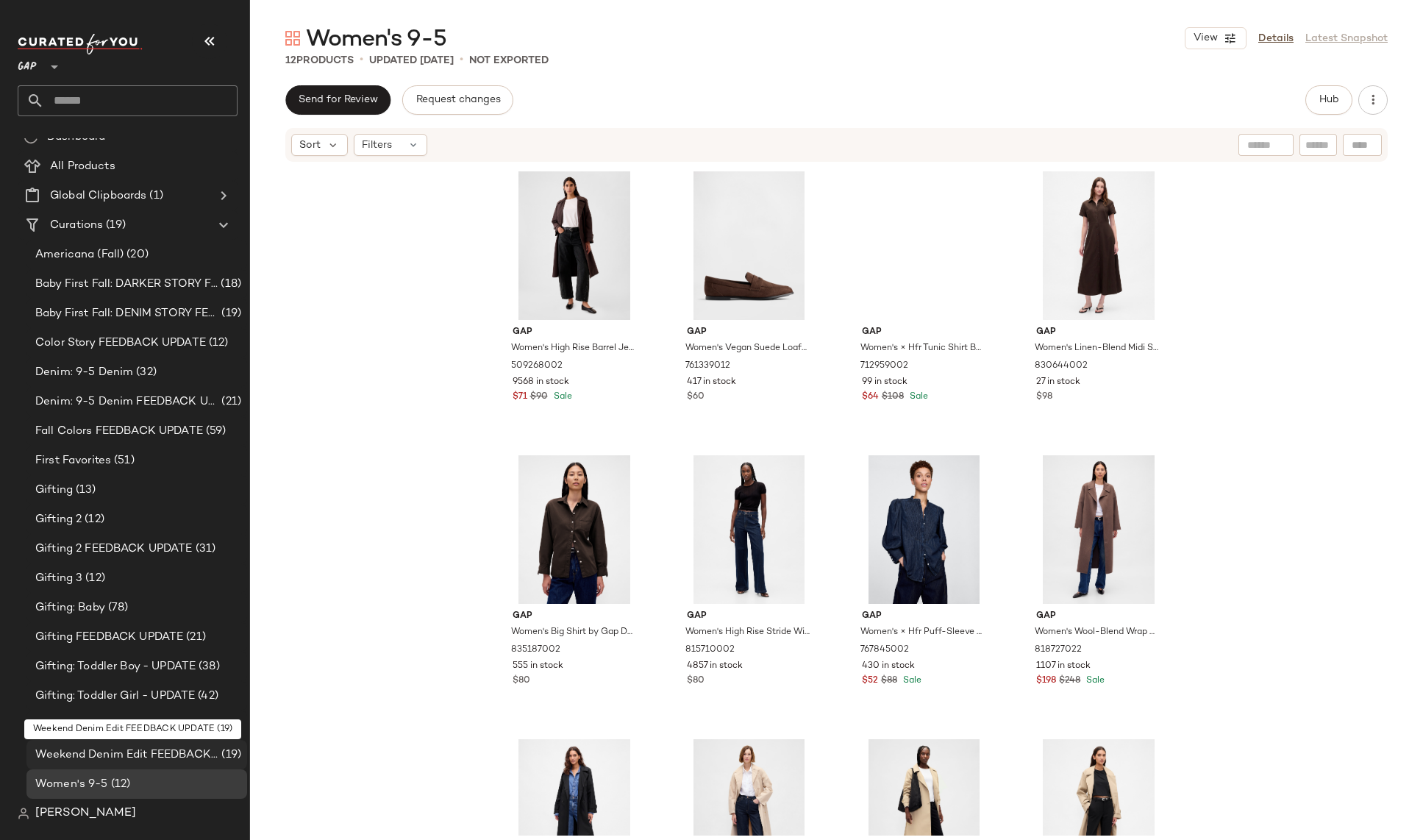
click at [114, 754] on span "Weekend Denim Edit FEEDBACK UPDATE" at bounding box center [127, 754] width 183 height 17
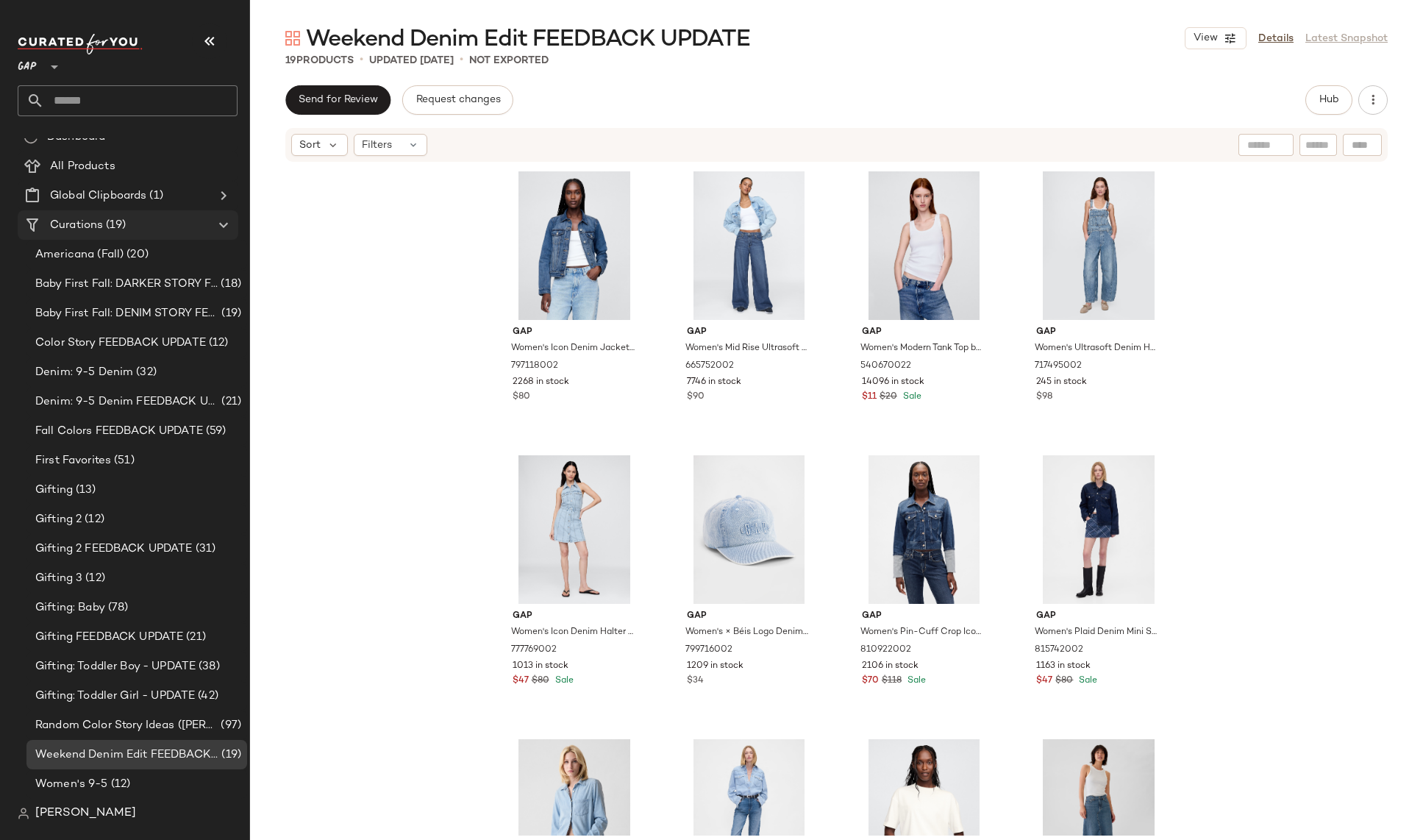
click at [83, 227] on span "Curations" at bounding box center [76, 225] width 53 height 17
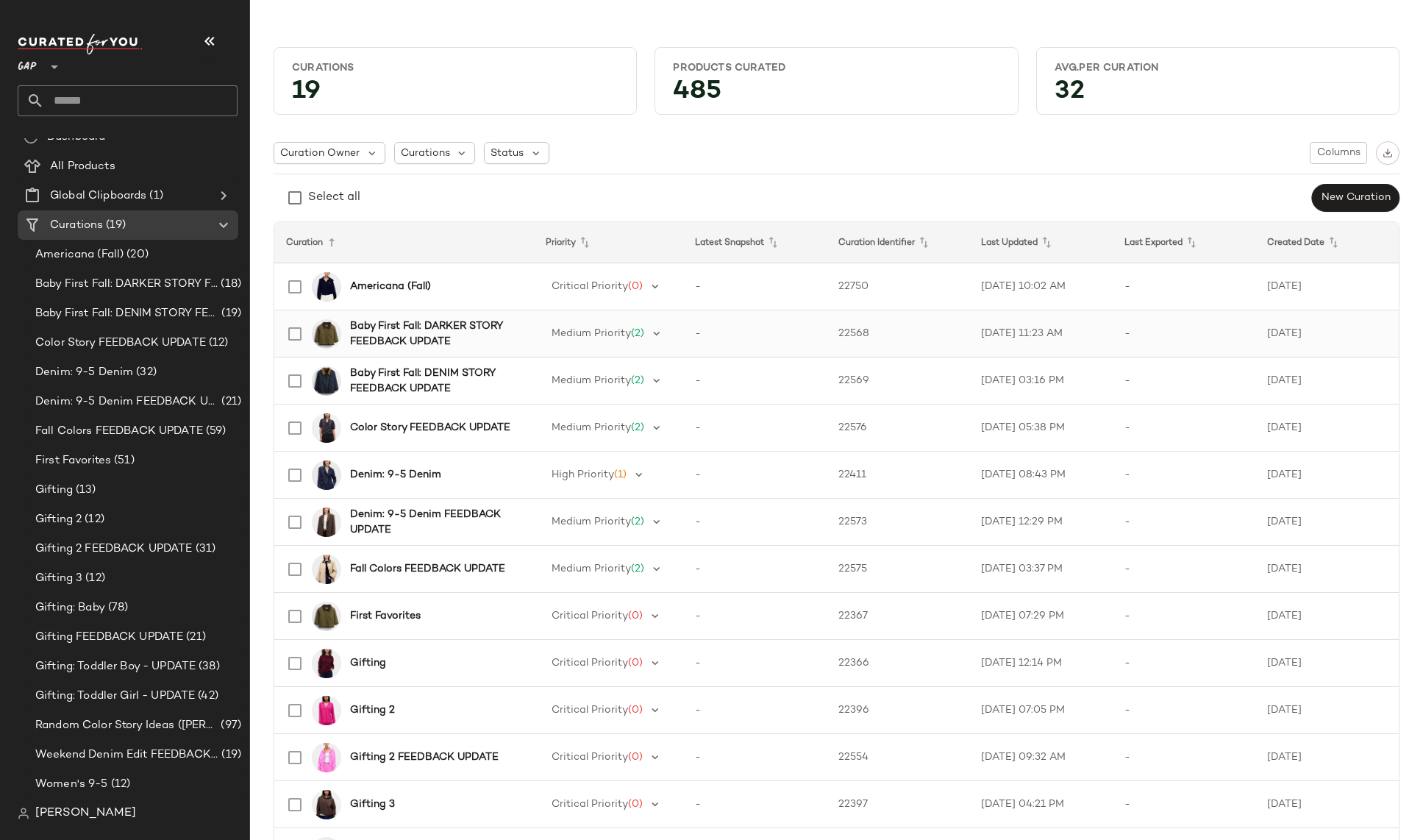
scroll to position [404, 0]
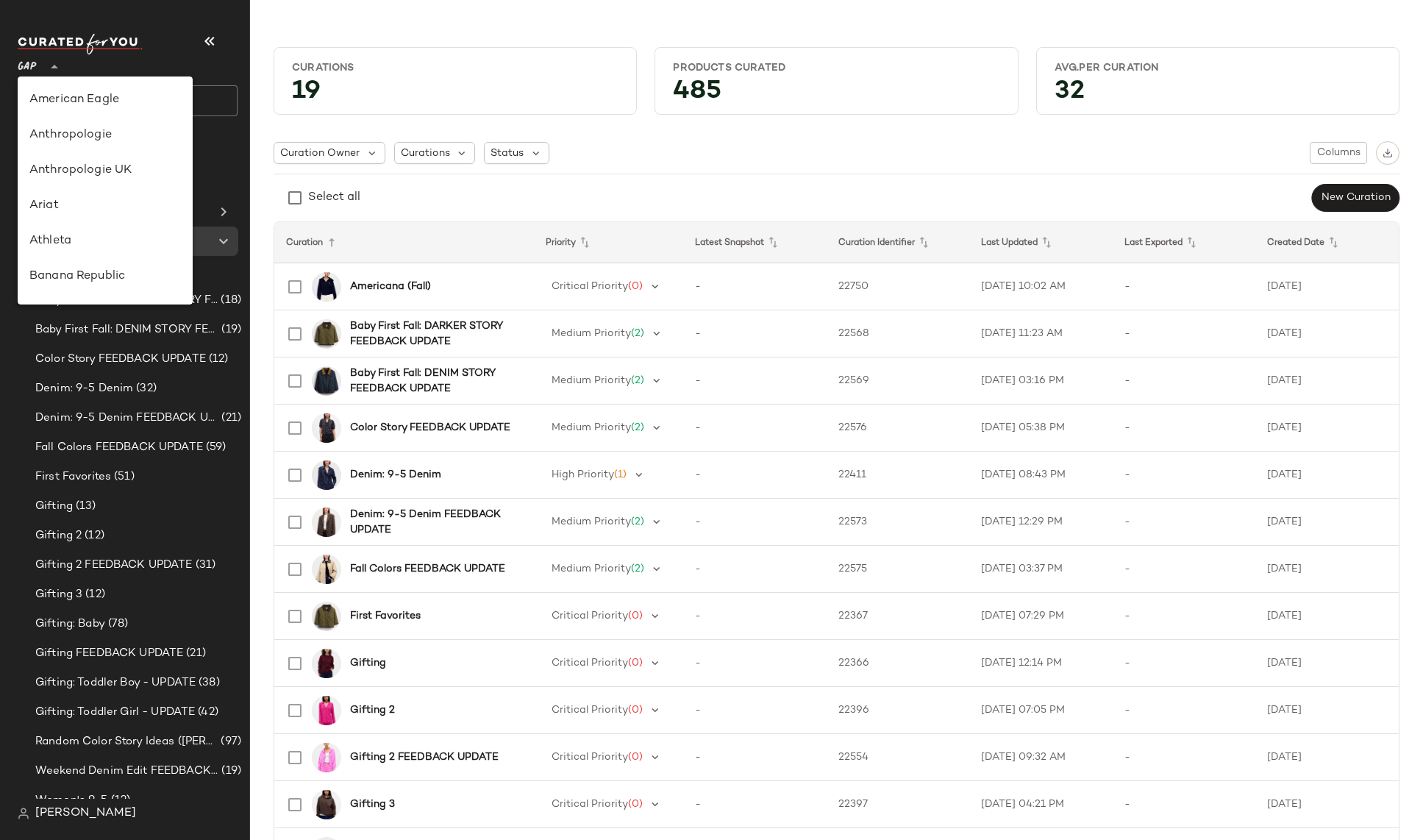
click at [43, 66] on div at bounding box center [52, 58] width 20 height 36
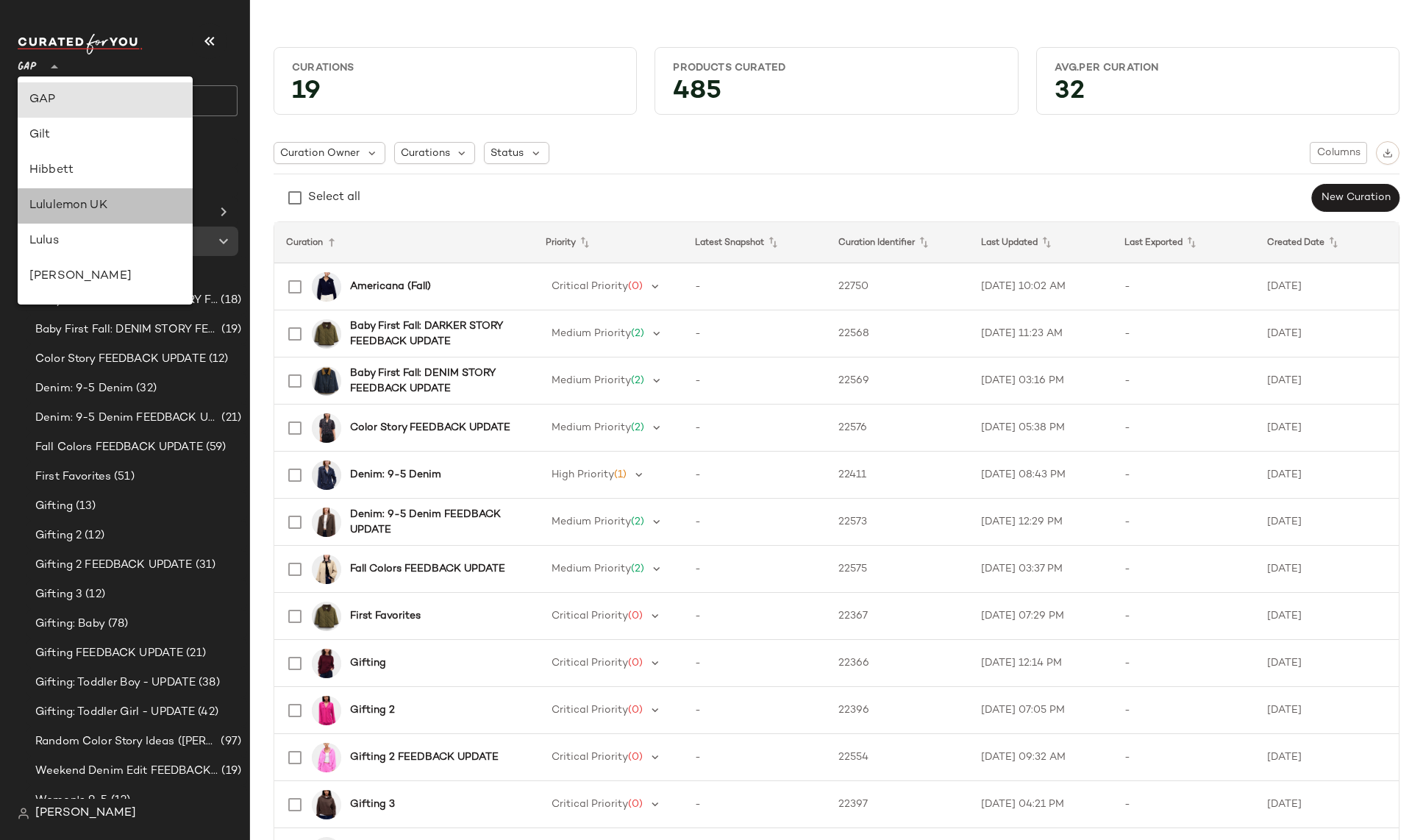
click at [48, 197] on div "Lululemon UK" at bounding box center [105, 206] width 152 height 18
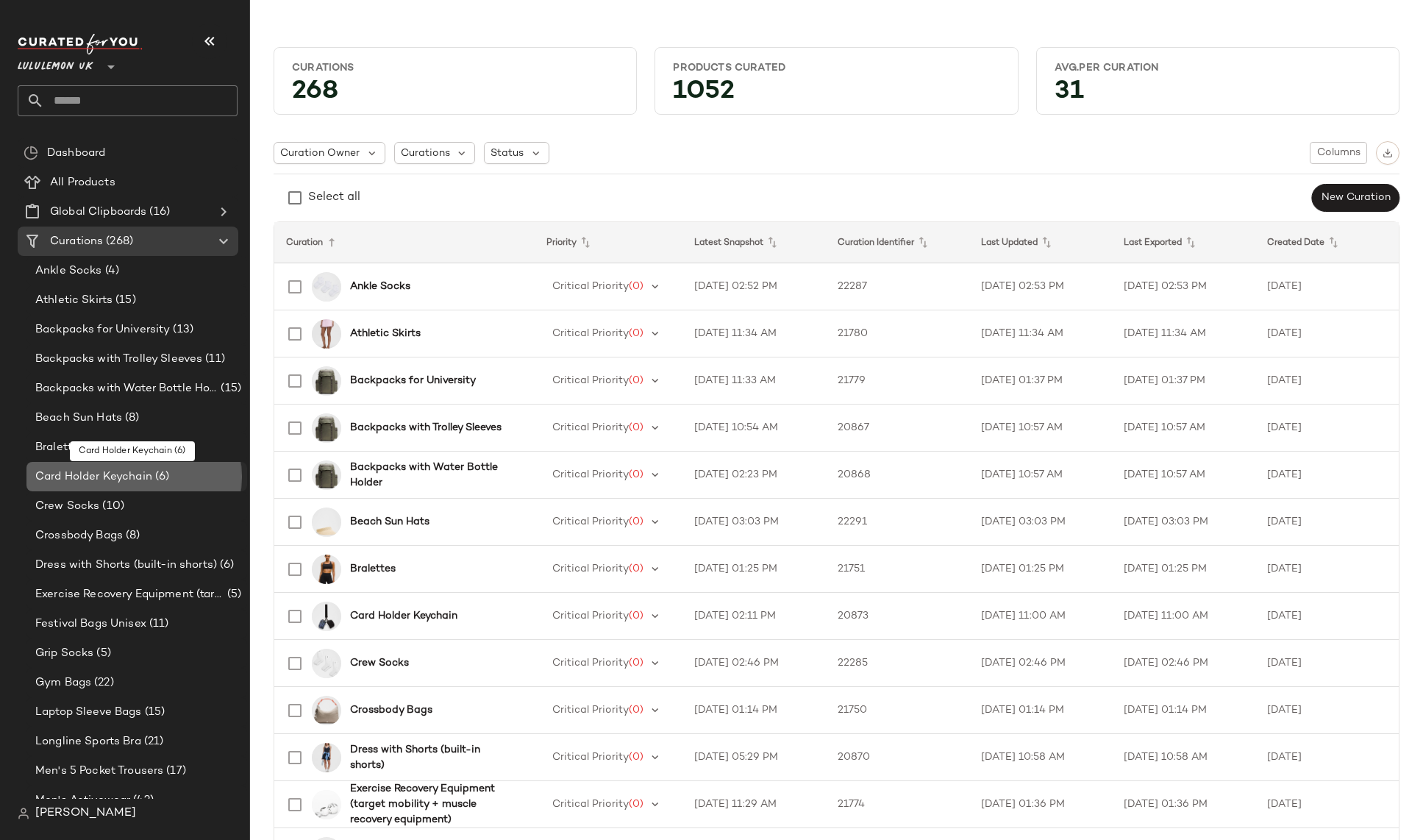
click at [161, 472] on span "(6)" at bounding box center [160, 477] width 17 height 17
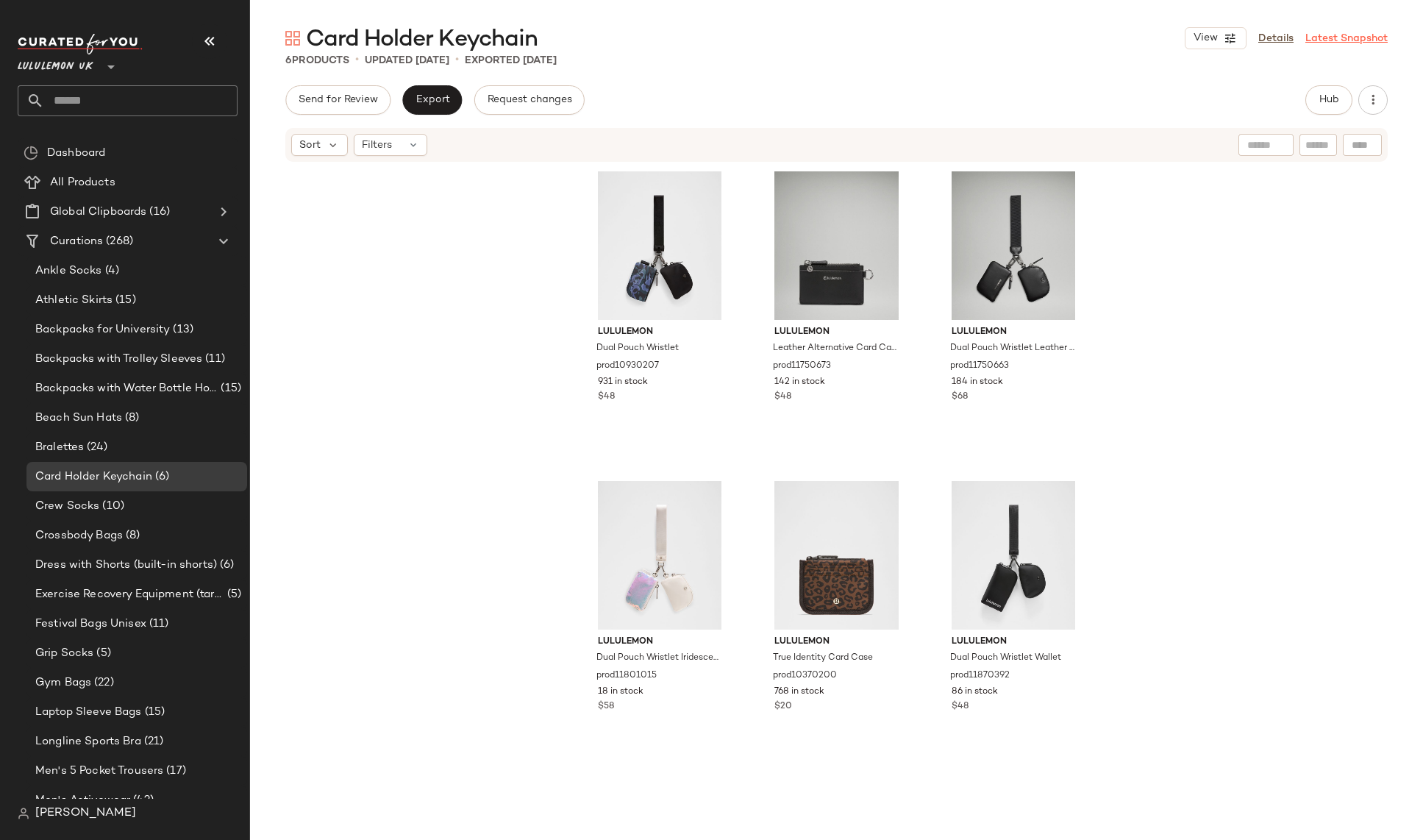
click at [1319, 42] on link "Latest Snapshot" at bounding box center [1346, 38] width 82 height 15
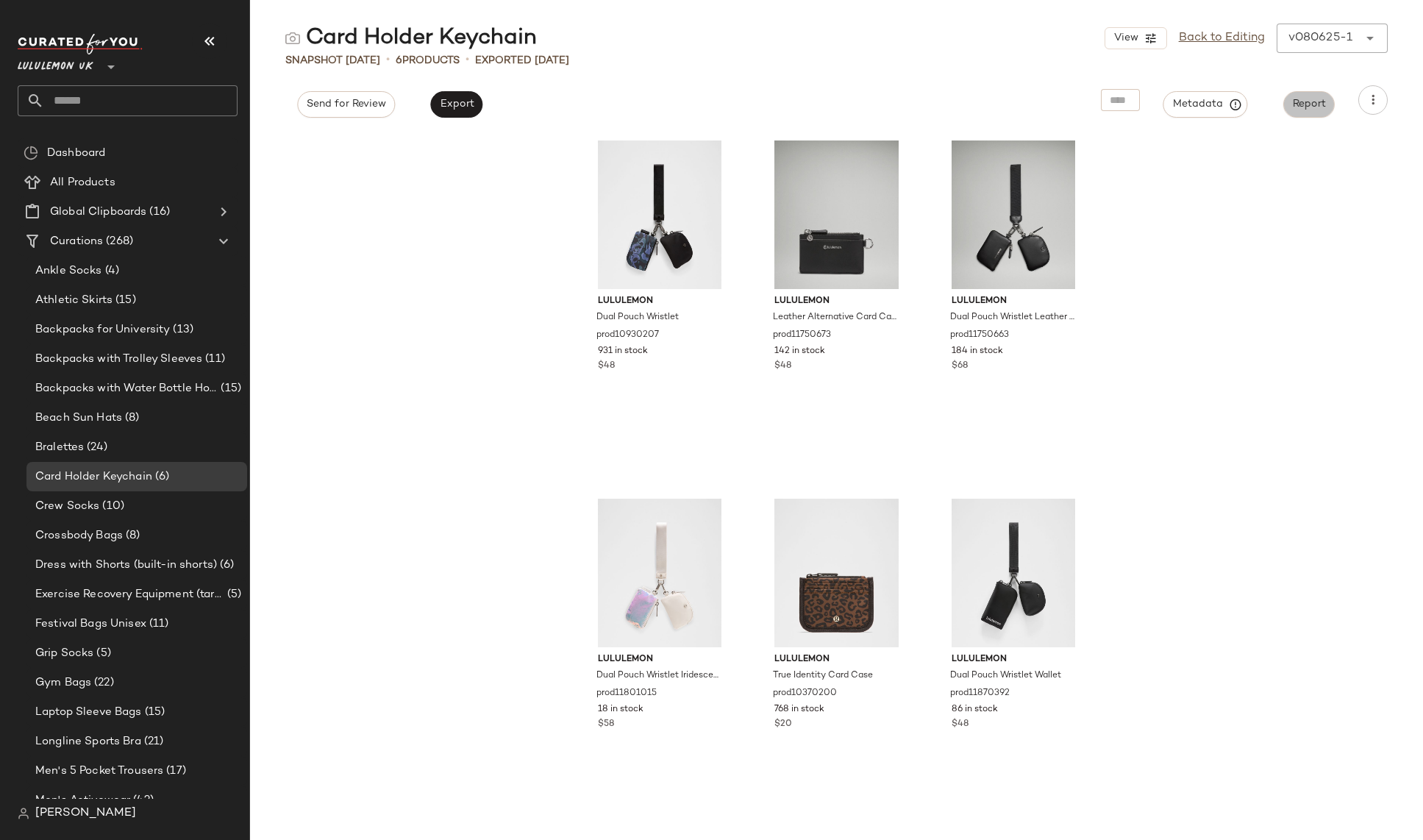
click at [1310, 104] on span "Report" at bounding box center [1309, 104] width 34 height 12
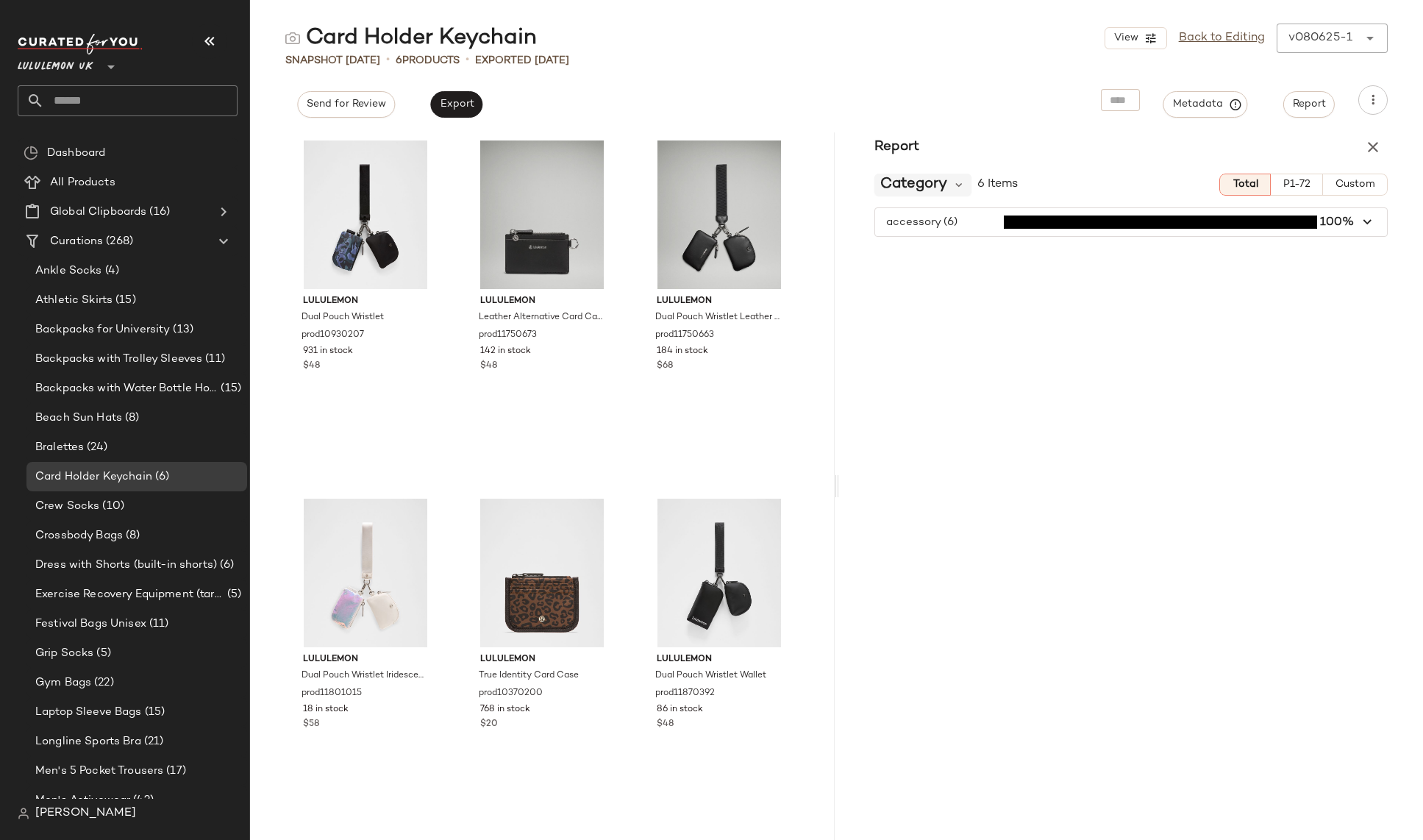
click at [939, 186] on span "Category" at bounding box center [914, 184] width 67 height 22
click at [1290, 147] on div "Report" at bounding box center [1131, 146] width 585 height 29
click at [1380, 94] on icon "button" at bounding box center [1372, 100] width 15 height 15
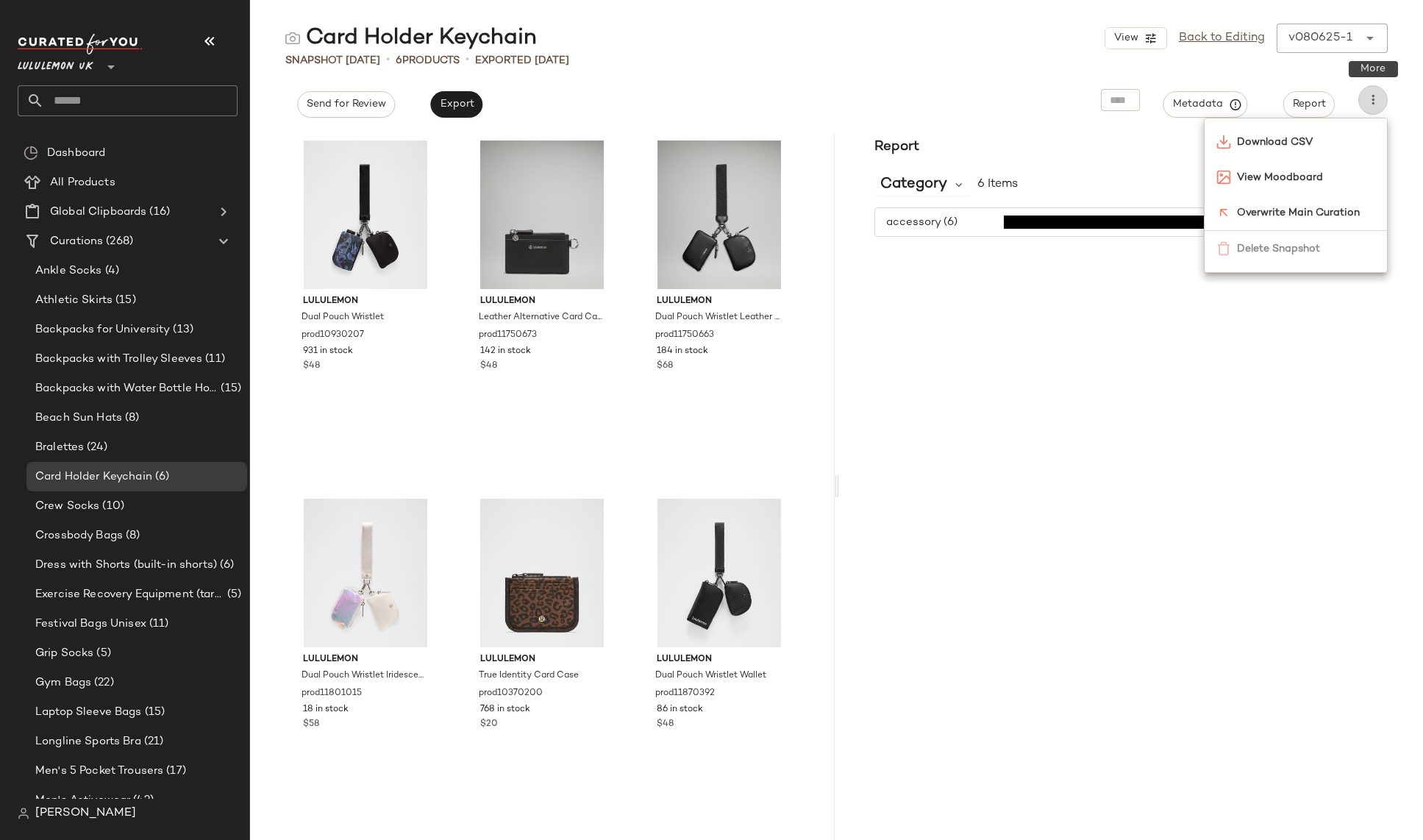
click at [1380, 94] on icon "button" at bounding box center [1372, 100] width 15 height 15
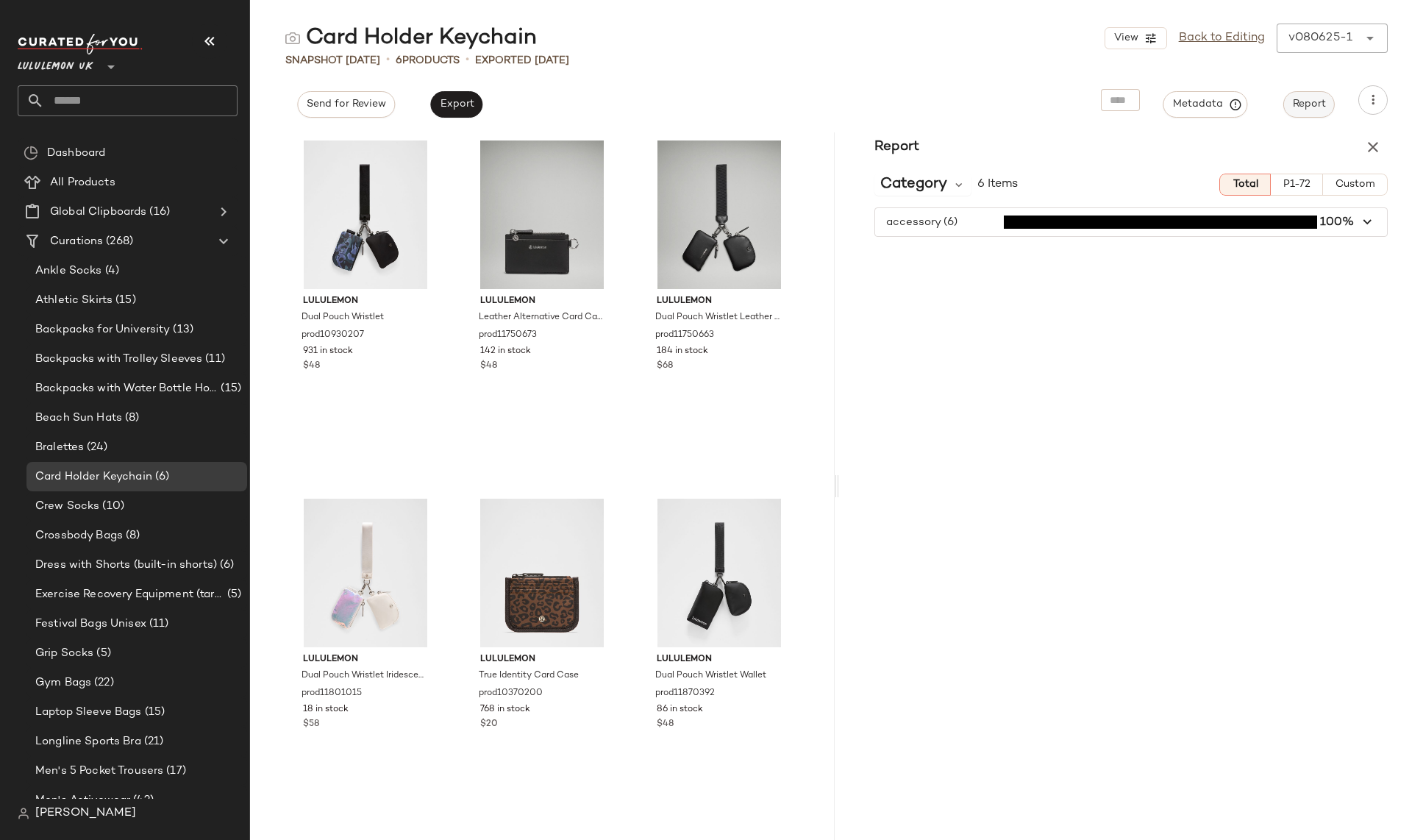
click at [1316, 103] on span "Report" at bounding box center [1309, 104] width 34 height 12
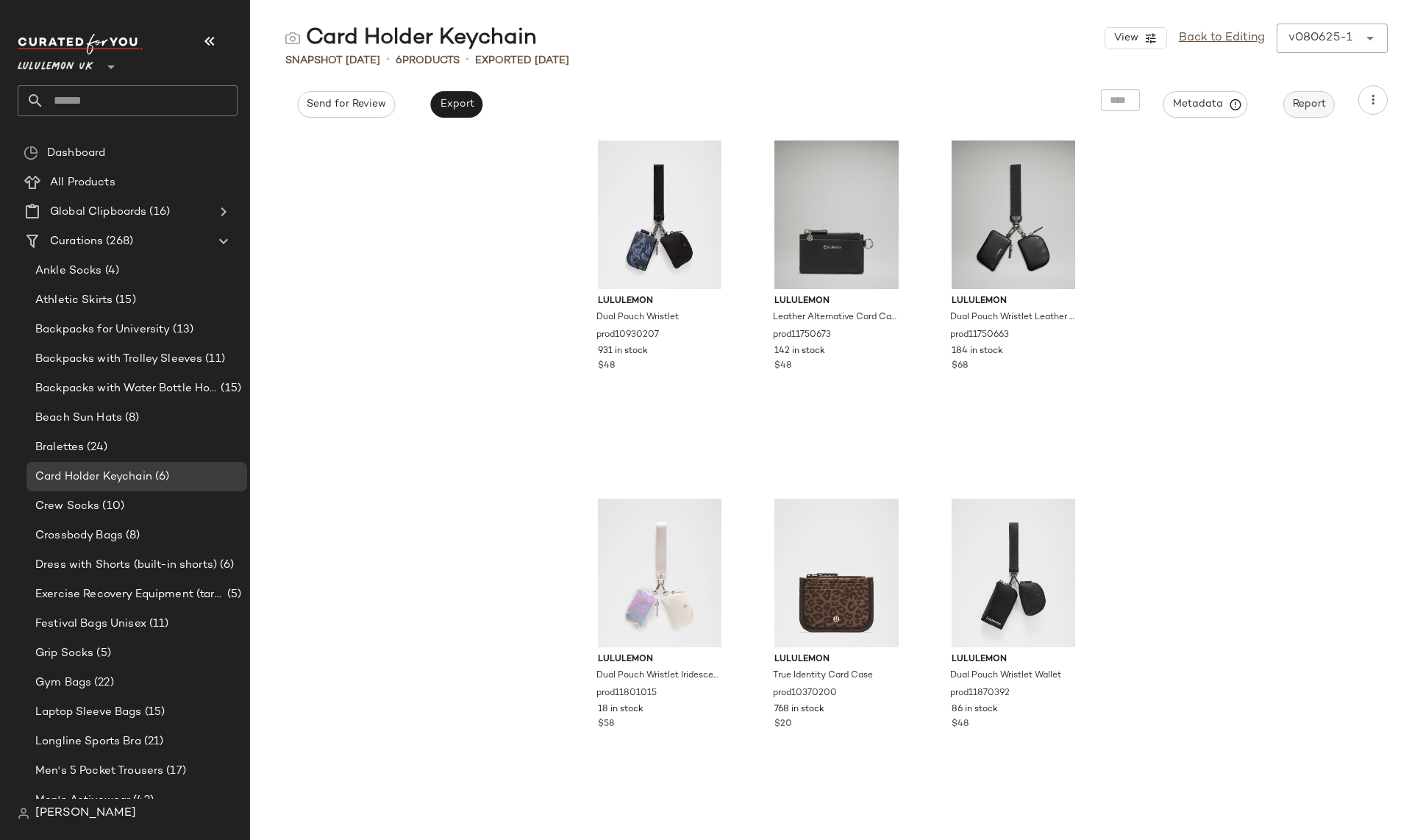
click at [1316, 103] on span "Report" at bounding box center [1309, 104] width 34 height 12
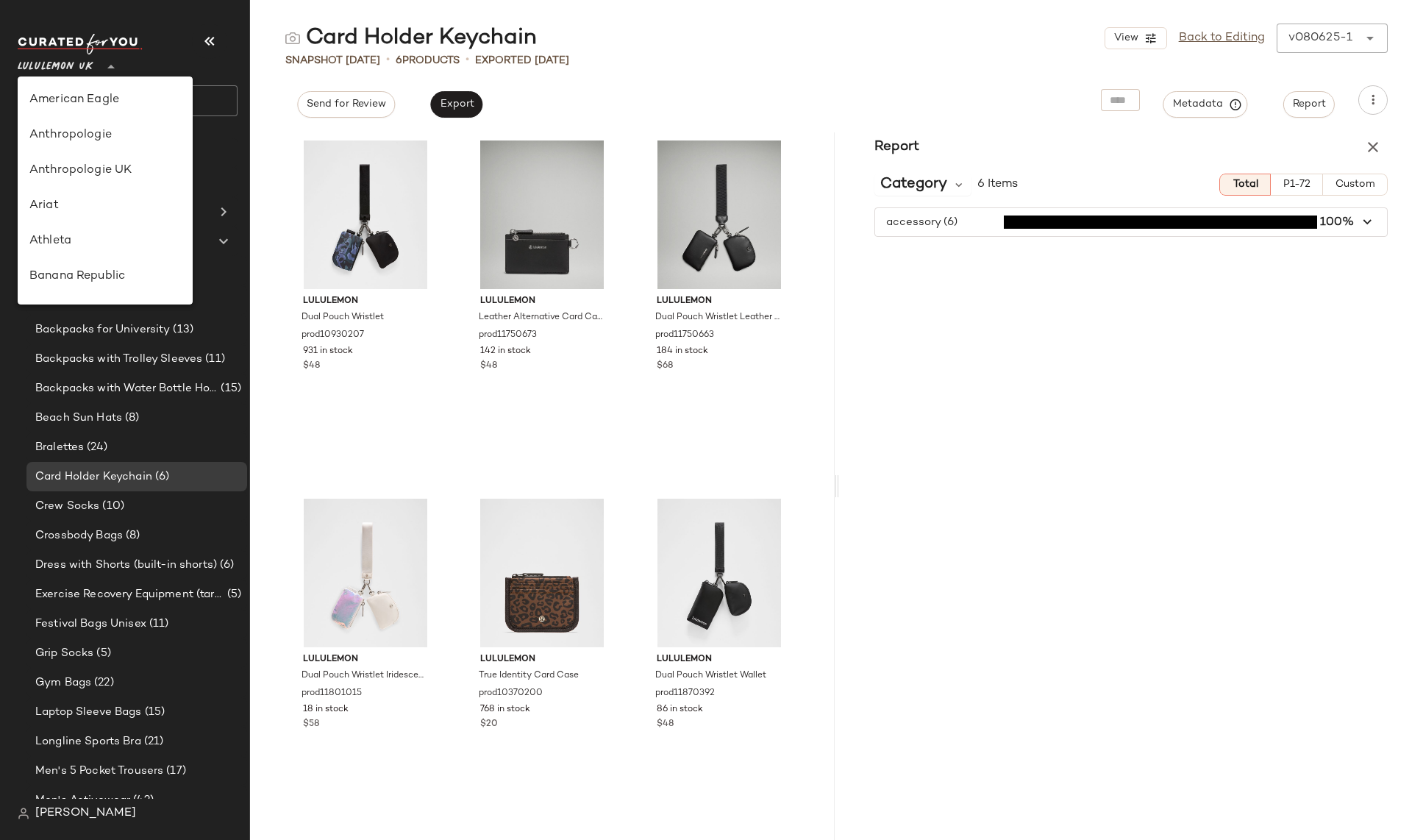
click at [50, 70] on span "Lululemon UK" at bounding box center [55, 63] width 75 height 27
click at [65, 176] on div "Revolve" at bounding box center [105, 171] width 152 height 18
type input "**"
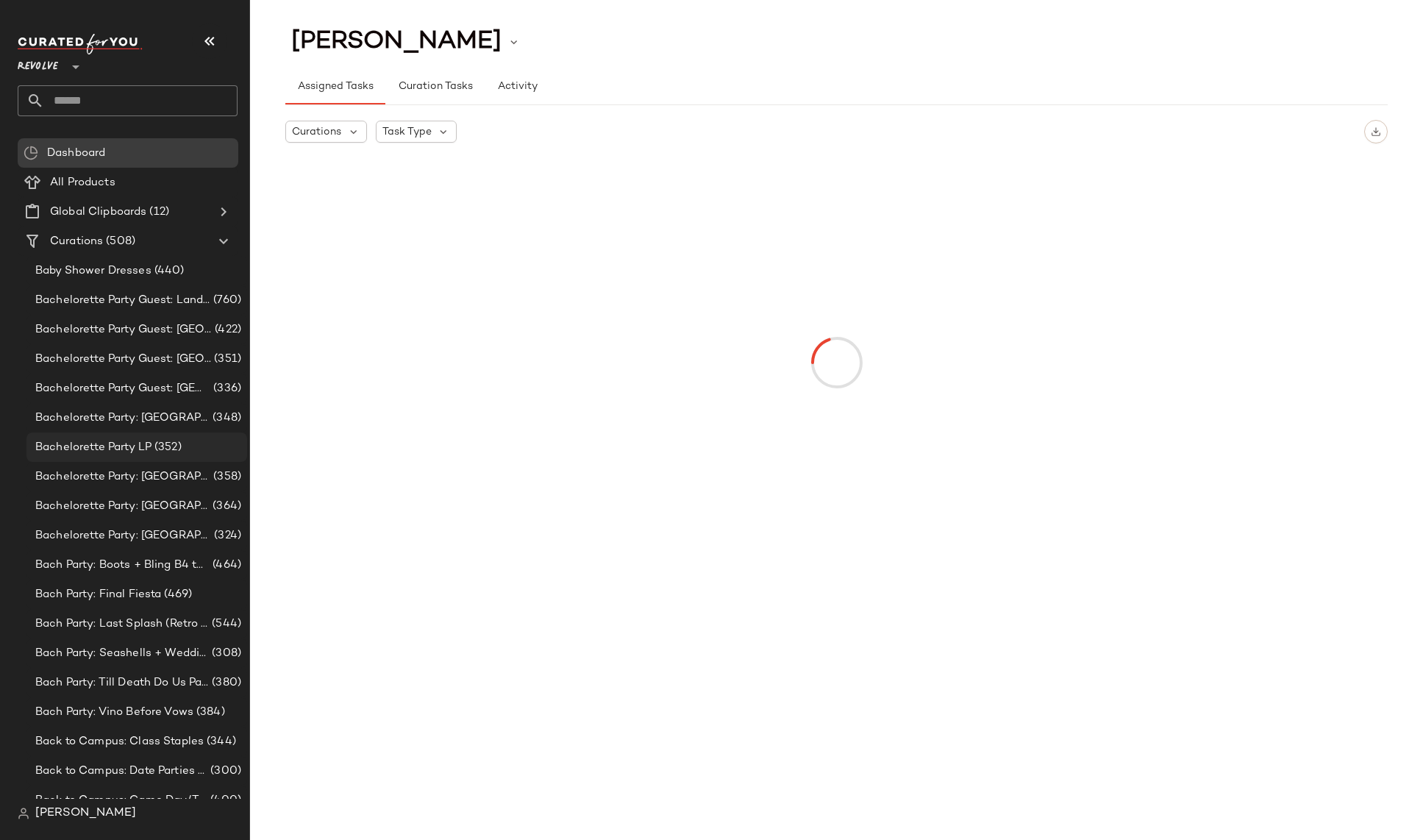
click at [158, 447] on span "(352)" at bounding box center [167, 447] width 30 height 17
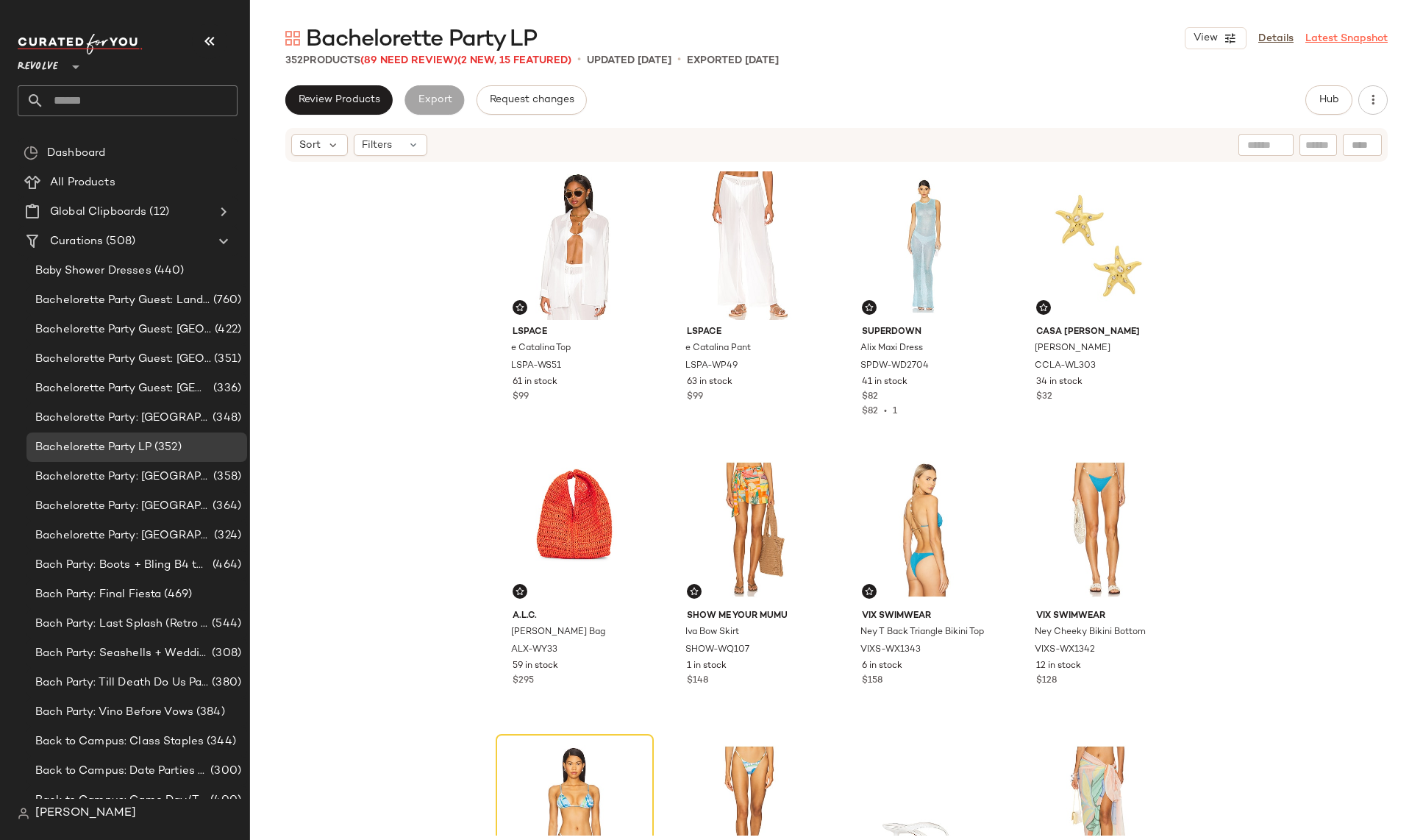
click at [1345, 41] on link "Latest Snapshot" at bounding box center [1346, 38] width 82 height 15
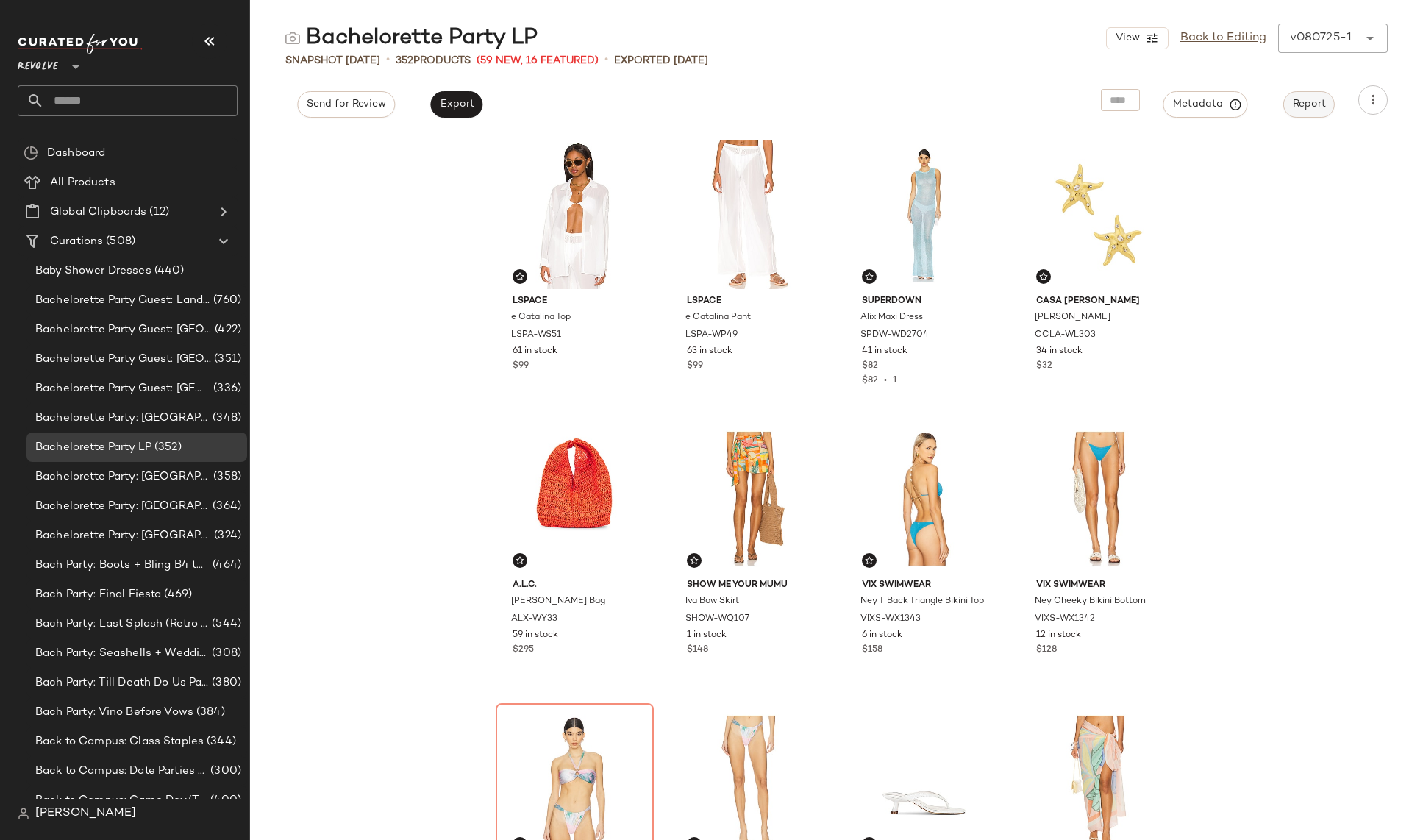
click at [1308, 102] on span "Report" at bounding box center [1309, 104] width 34 height 12
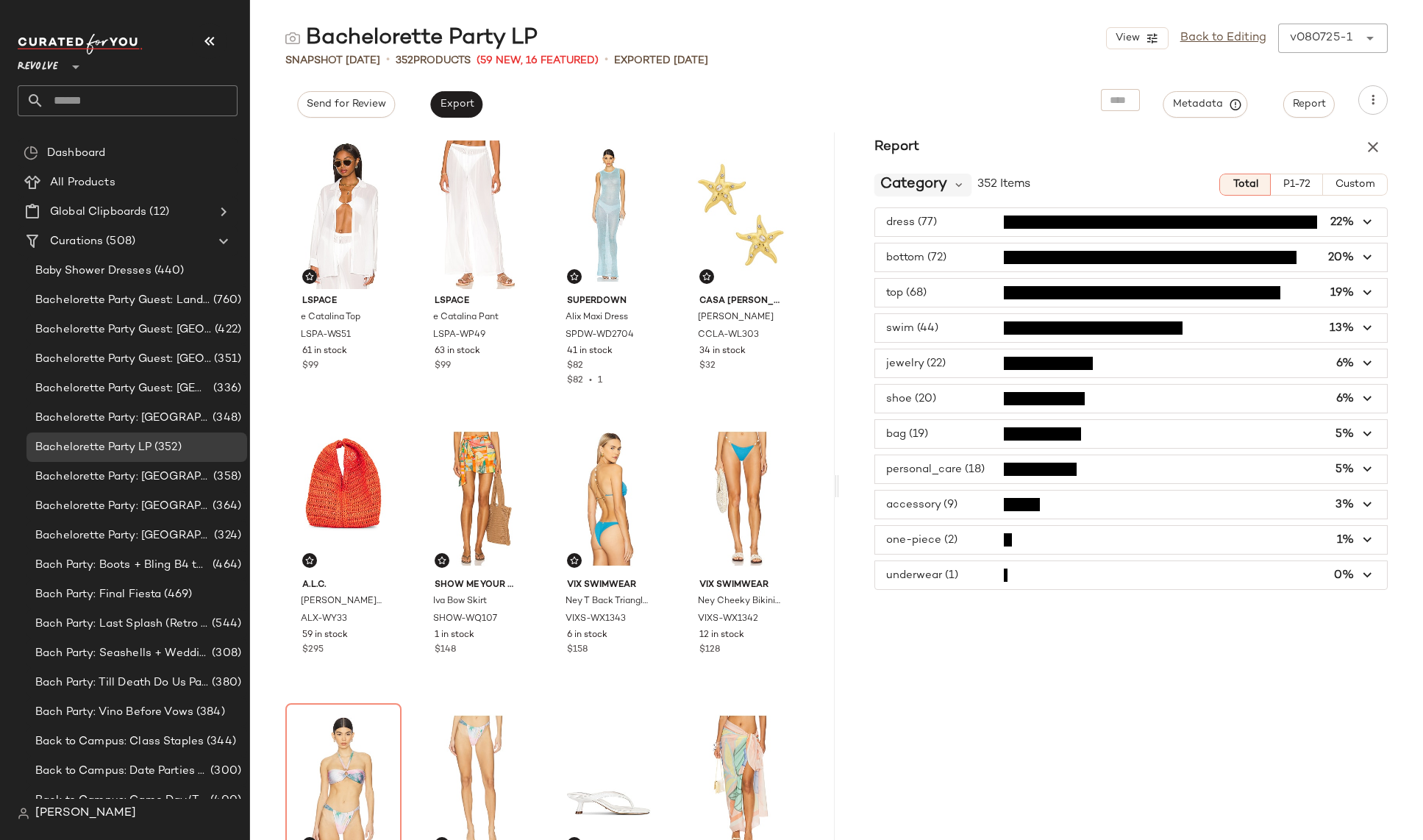
click at [941, 181] on span "Category" at bounding box center [914, 184] width 67 height 22
click at [977, 227] on span "Category Breakdown" at bounding box center [945, 228] width 120 height 12
click at [1361, 183] on span "Custom" at bounding box center [1355, 184] width 41 height 12
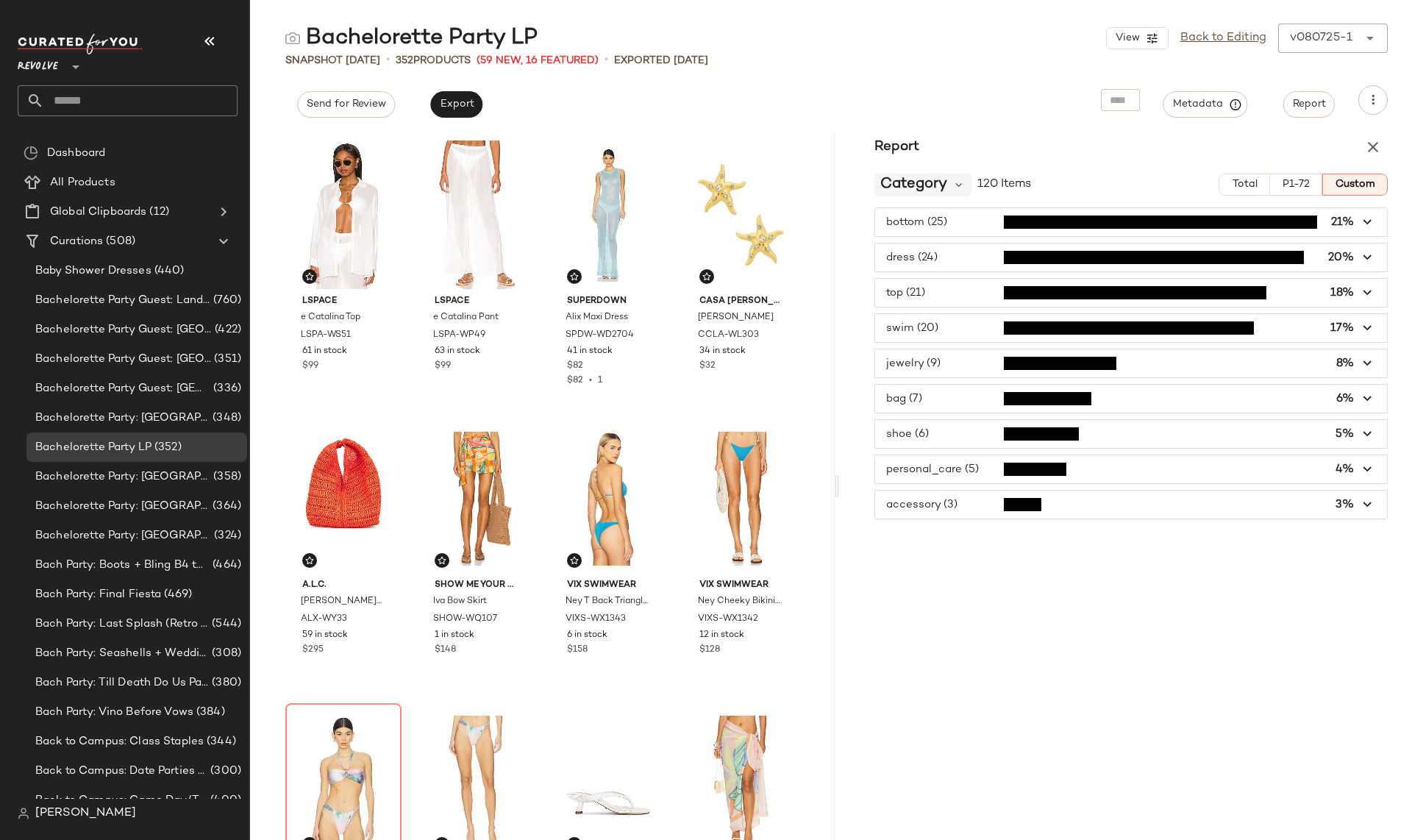
click at [933, 184] on span "Category" at bounding box center [914, 184] width 67 height 22
click at [888, 144] on h3 "Report" at bounding box center [897, 146] width 115 height 20
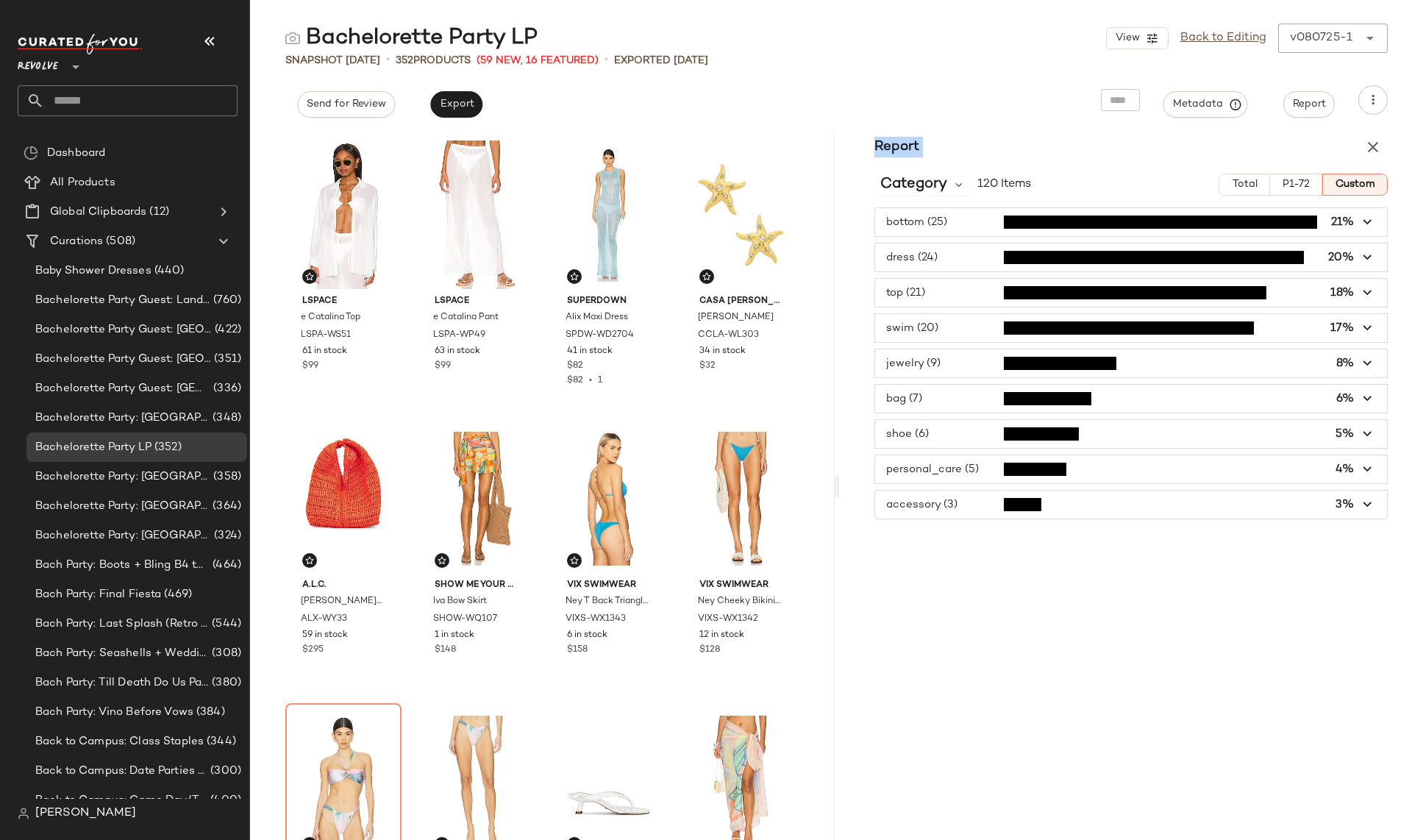
click at [934, 153] on h3 "Report" at bounding box center [897, 146] width 115 height 20
click at [1218, 102] on span "Metadata" at bounding box center [1206, 104] width 67 height 13
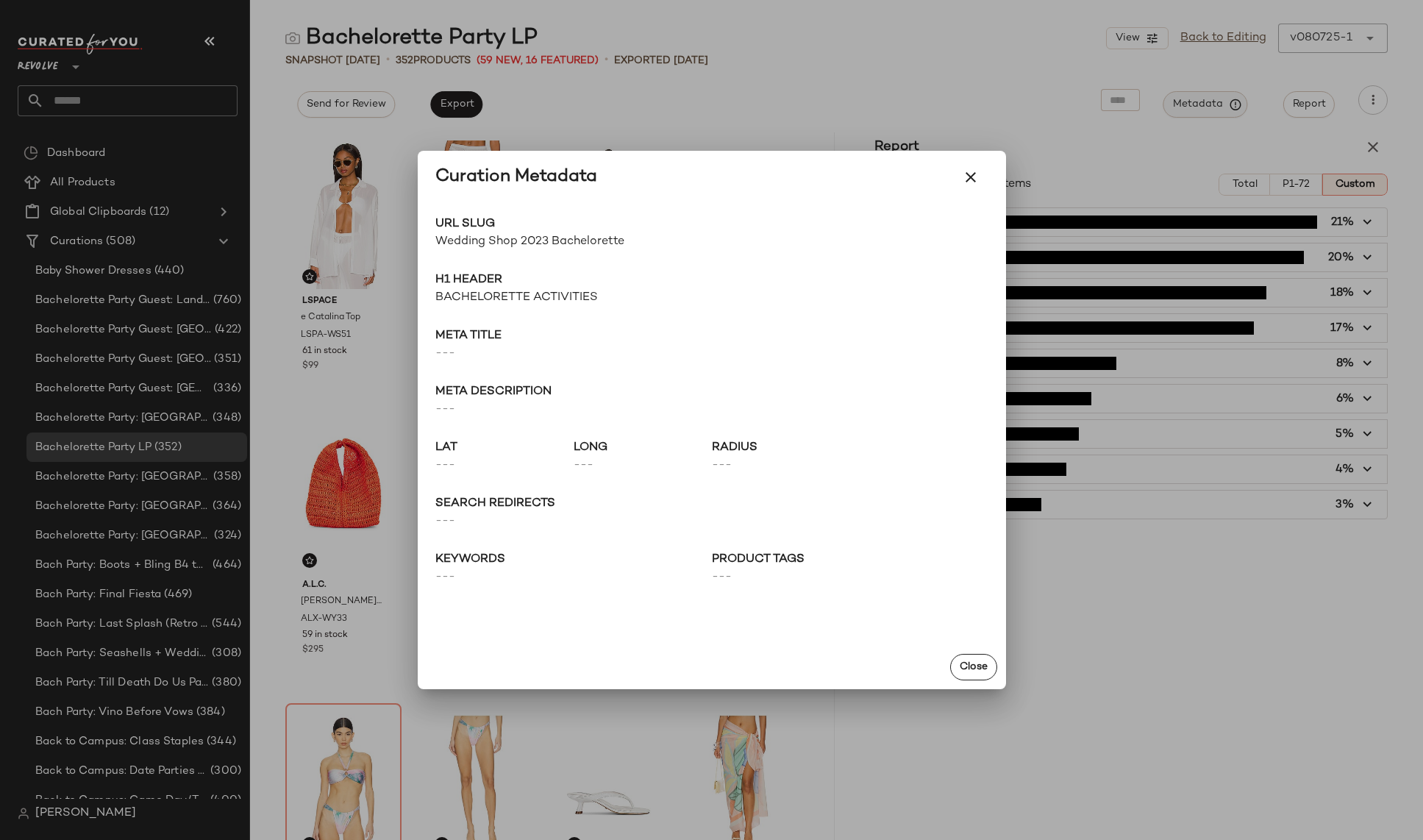
click at [1218, 102] on div at bounding box center [712, 420] width 1423 height 840
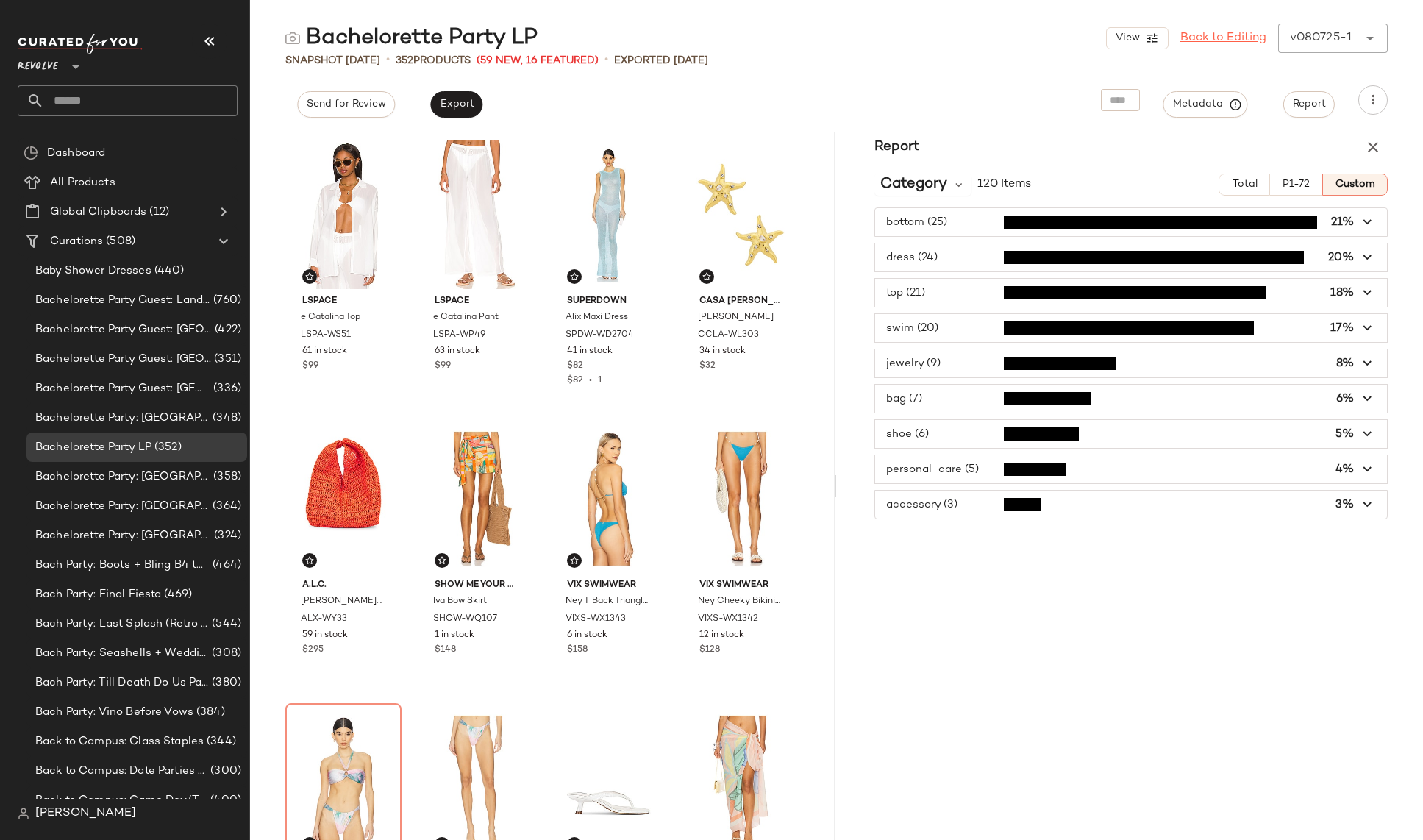
click at [1193, 41] on link "Back to Editing" at bounding box center [1223, 38] width 86 height 18
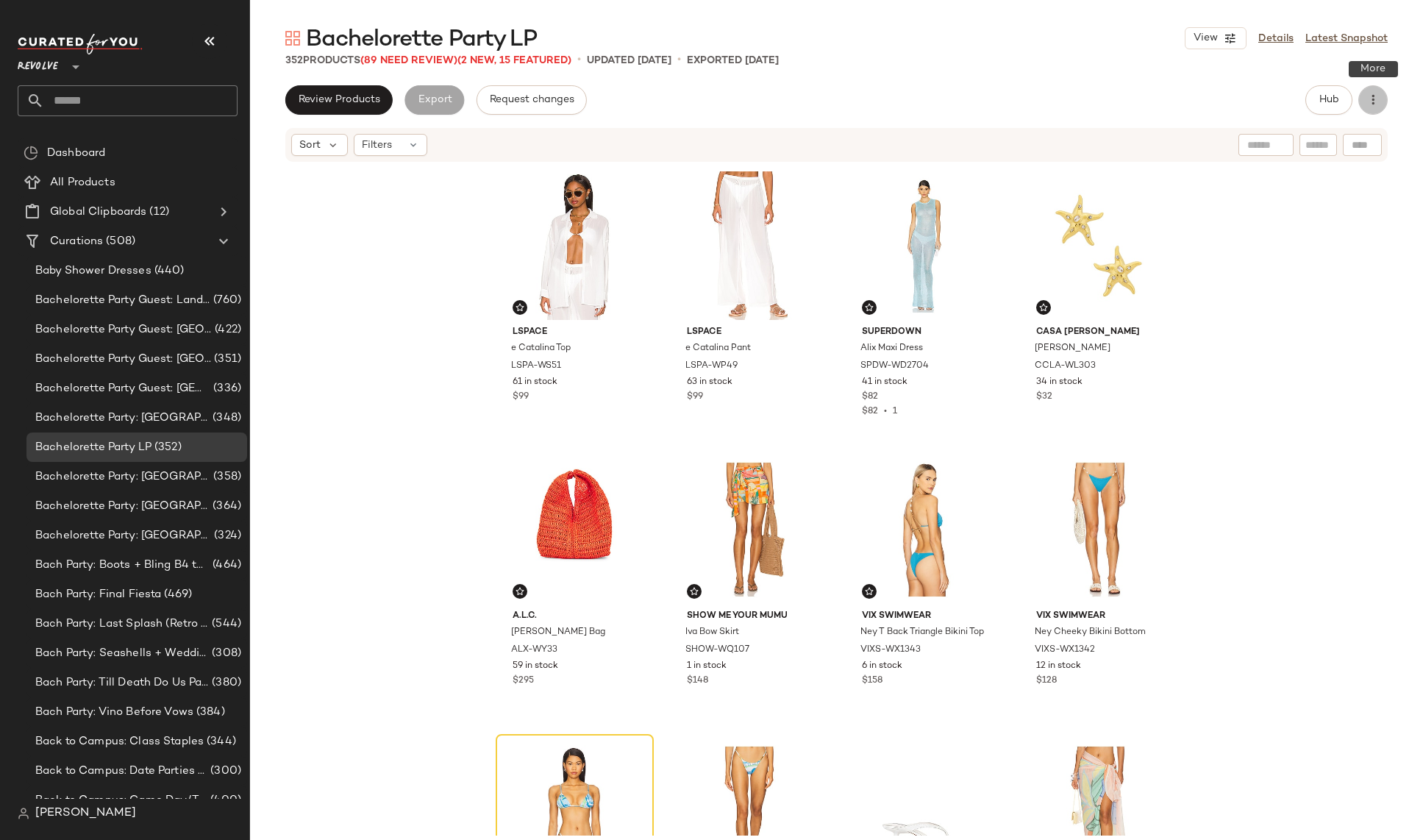
click at [1376, 102] on icon "button" at bounding box center [1372, 100] width 15 height 15
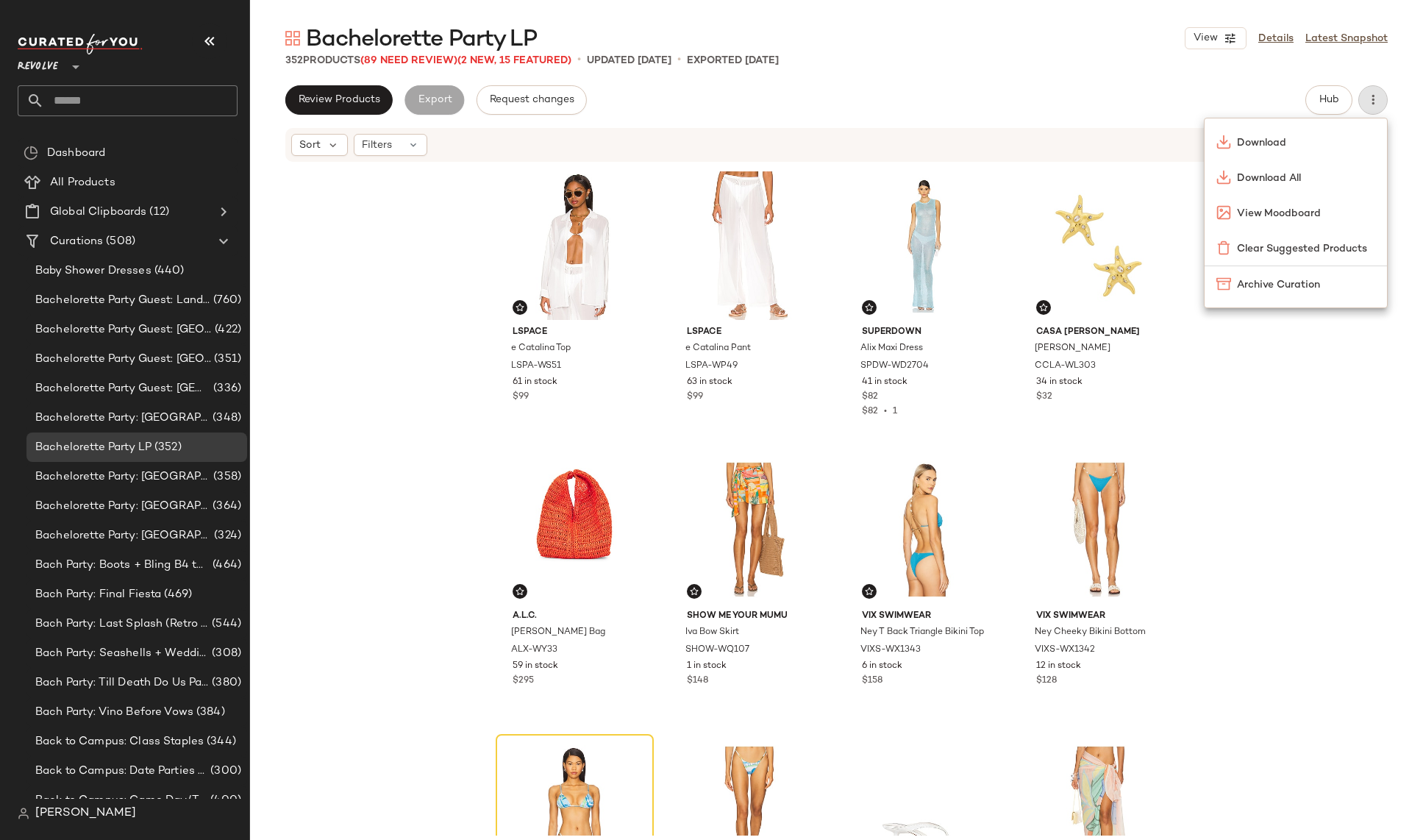
click at [578, 143] on div "Sort Filters" at bounding box center [741, 144] width 899 height 22
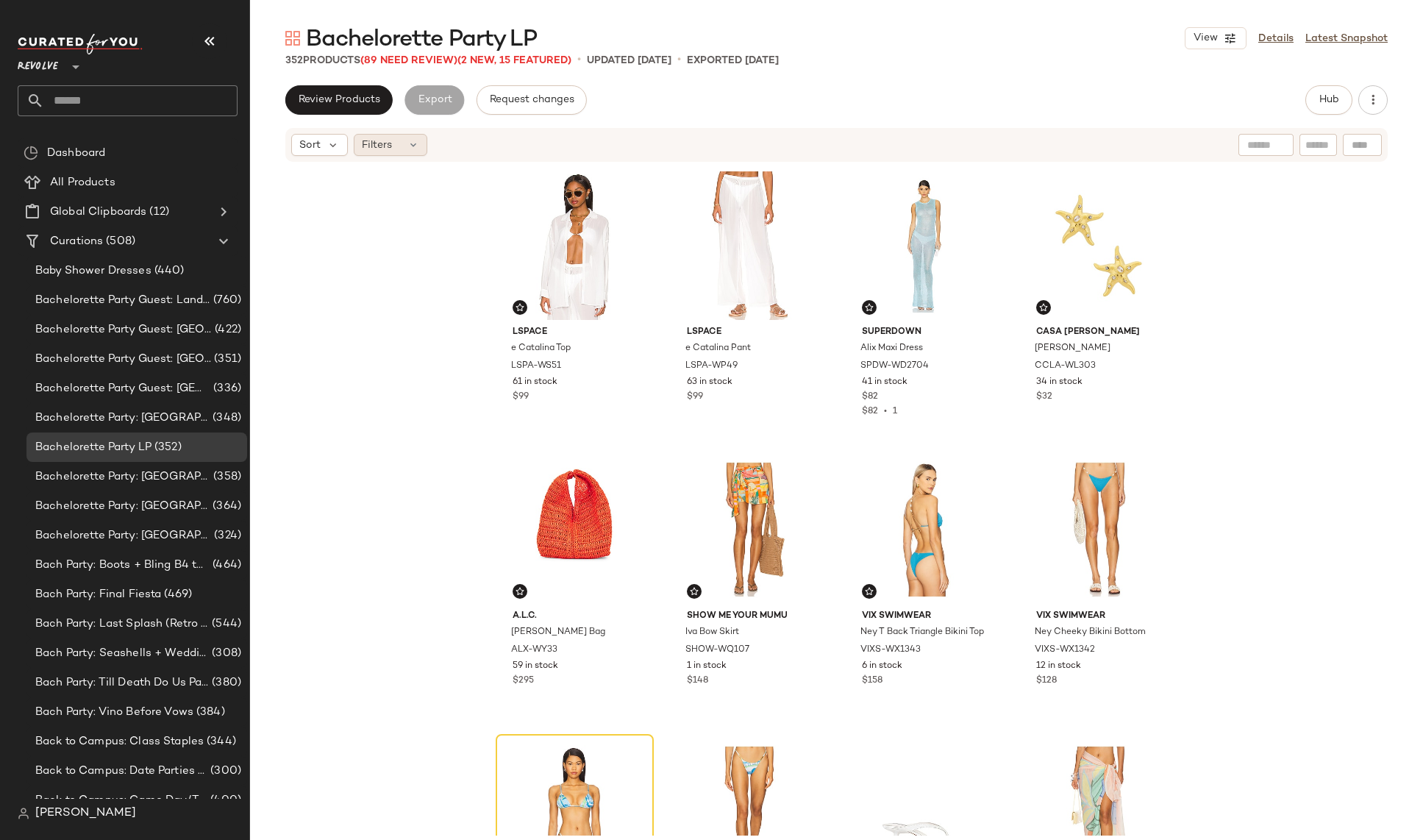
click at [397, 142] on div "Filters" at bounding box center [390, 144] width 74 height 22
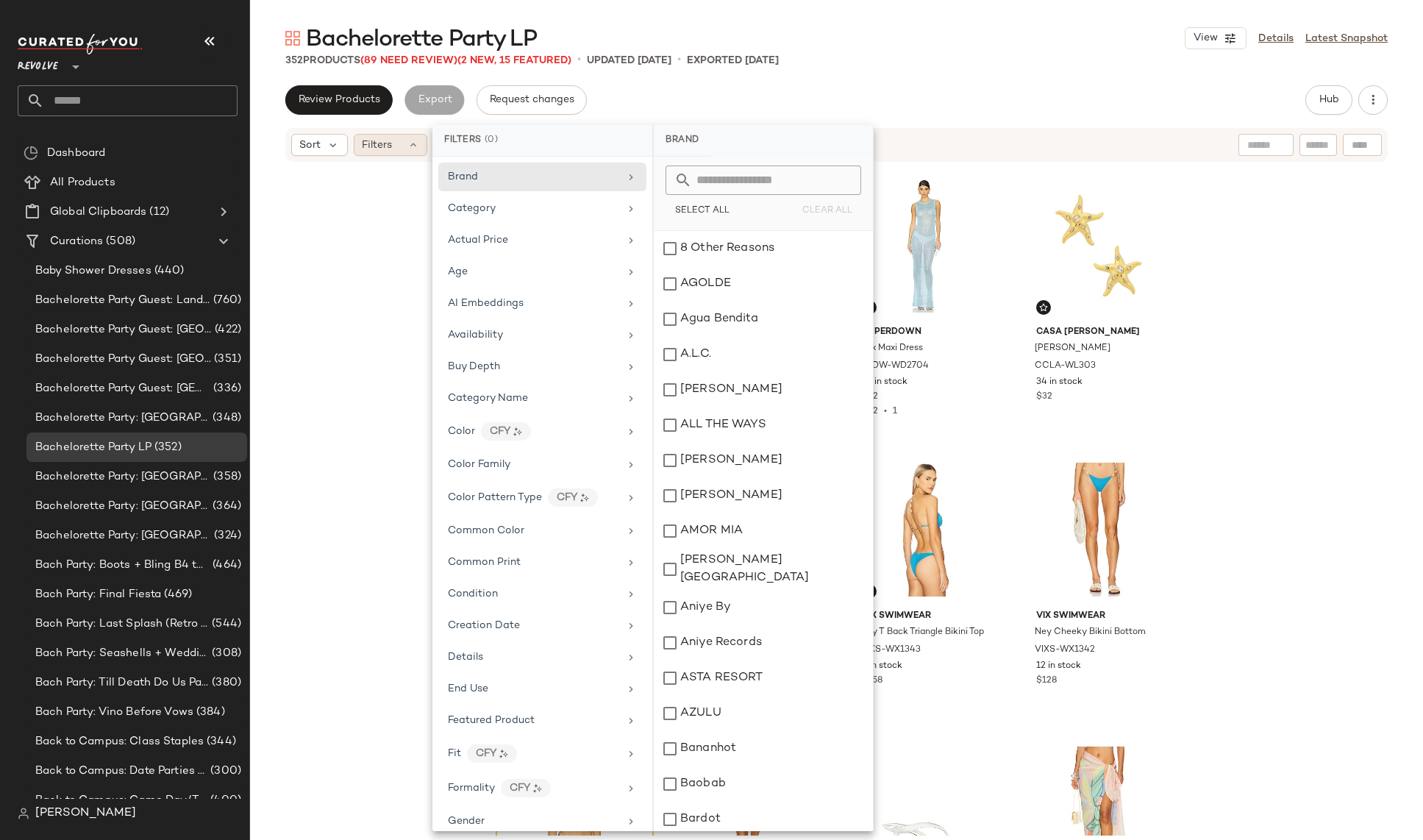
click at [397, 142] on div "Filters" at bounding box center [390, 144] width 74 height 22
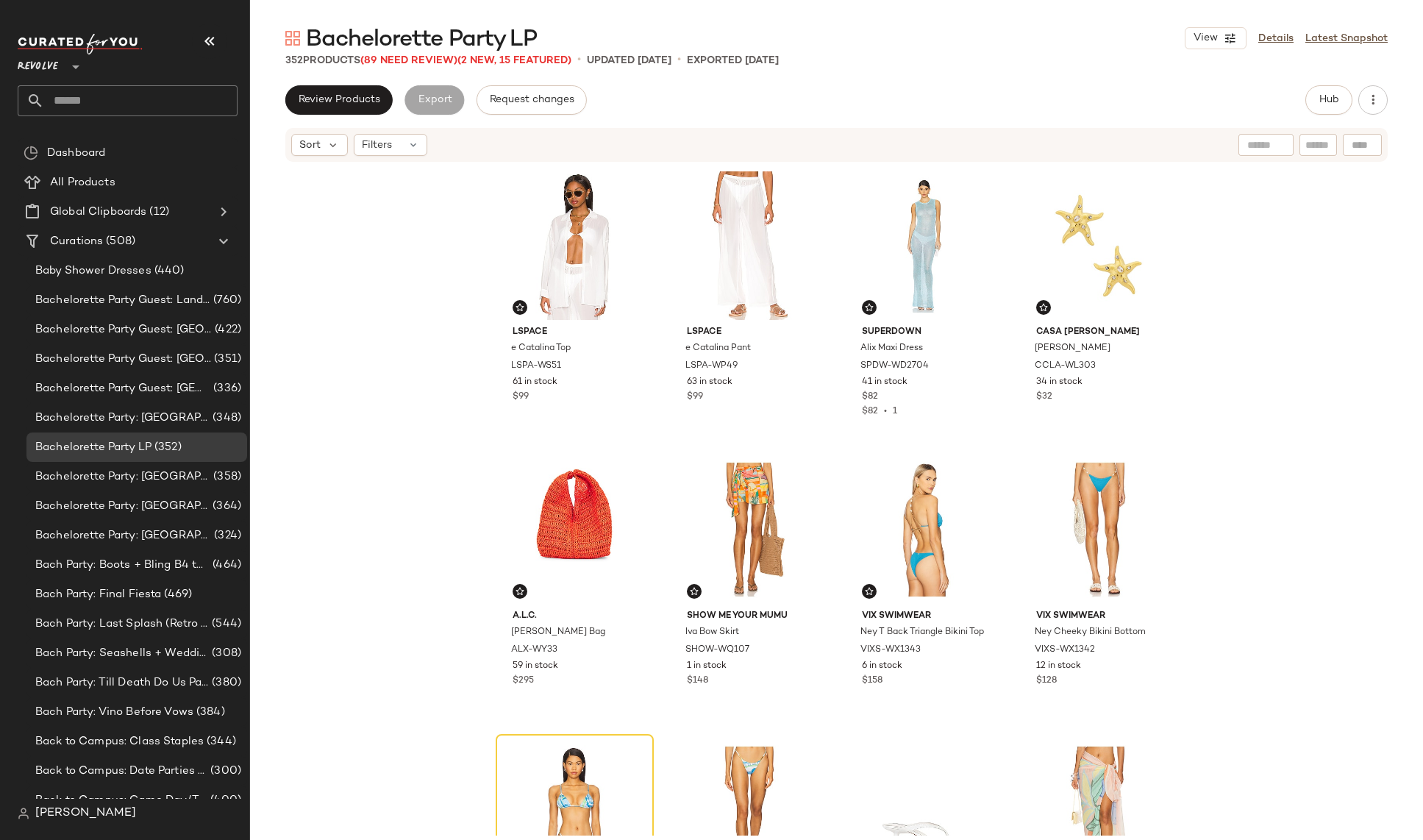
click at [340, 426] on div "LSPACE e Catalina Top LSPA-WS51 61 in stock $99 LSPACE e Catalina Pant LSPA-WP4…" at bounding box center [836, 499] width 1173 height 672
